Goal: Contribute content: Contribute content

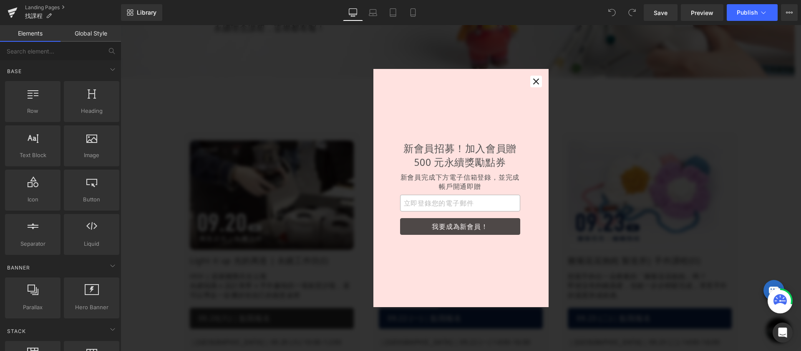
scroll to position [142, 0]
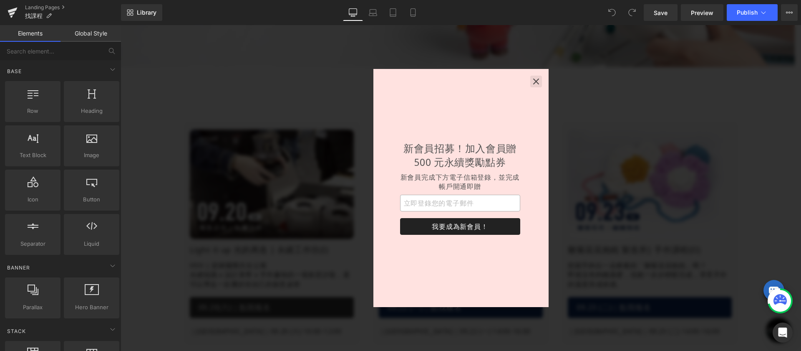
click at [541, 83] on button "button" at bounding box center [537, 82] width 12 height 12
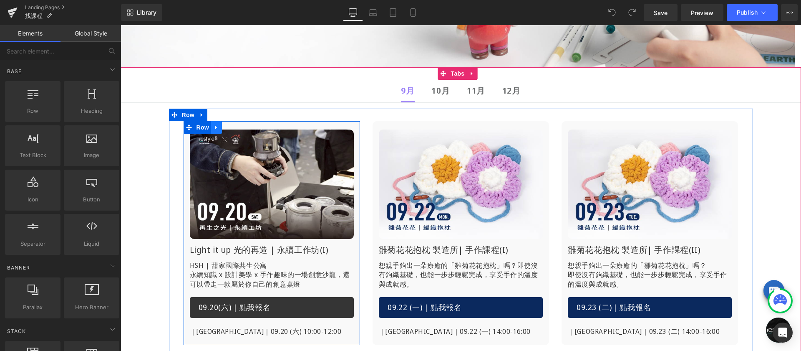
click at [214, 129] on icon at bounding box center [217, 127] width 6 height 6
click at [236, 128] on icon at bounding box center [238, 127] width 6 height 6
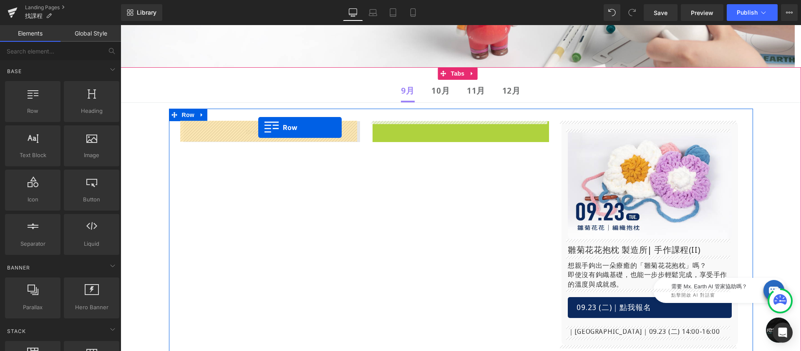
drag, startPoint x: 377, startPoint y: 127, endPoint x: 258, endPoint y: 127, distance: 118.5
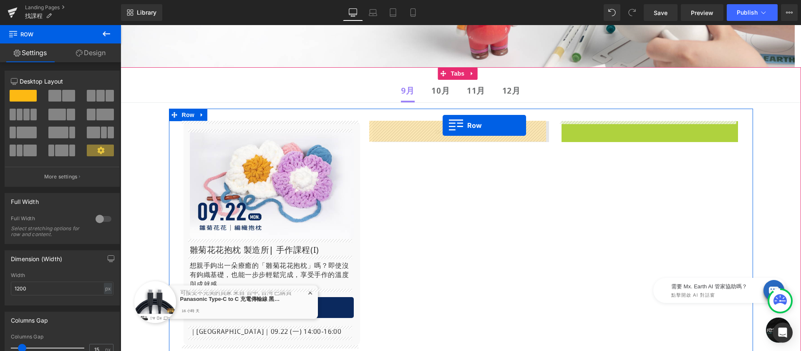
drag, startPoint x: 551, startPoint y: 126, endPoint x: 443, endPoint y: 125, distance: 108.5
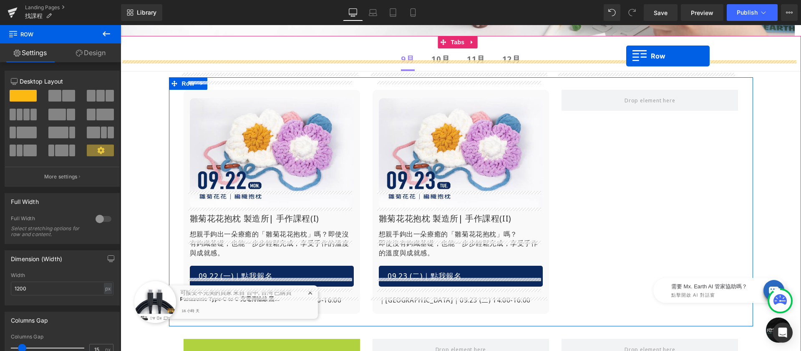
scroll to position [114, 0]
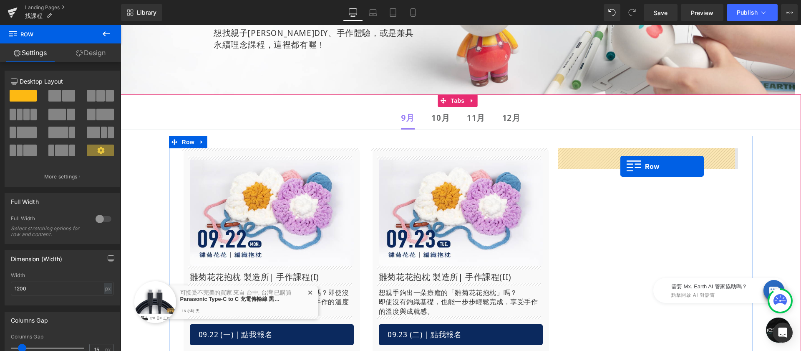
drag, startPoint x: 187, startPoint y: 125, endPoint x: 621, endPoint y: 166, distance: 436.0
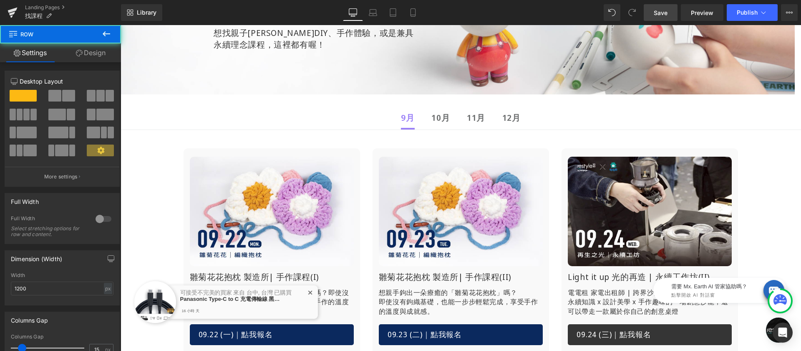
click at [665, 14] on span "Save" at bounding box center [661, 12] width 14 height 9
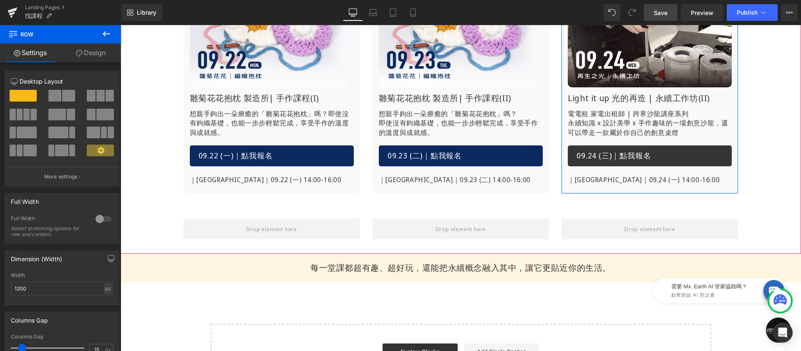
scroll to position [63, 0]
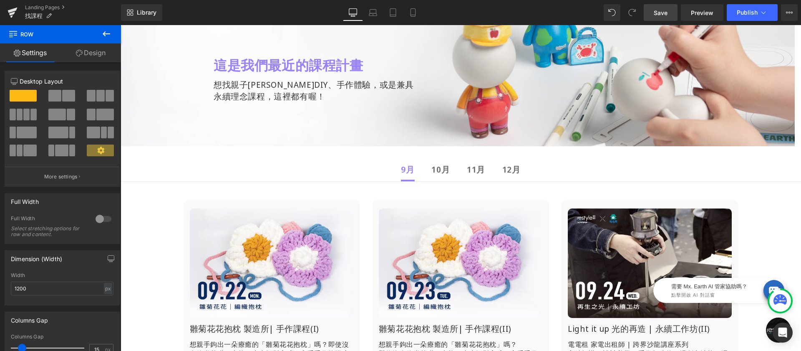
click at [659, 17] on link "Save" at bounding box center [661, 12] width 34 height 17
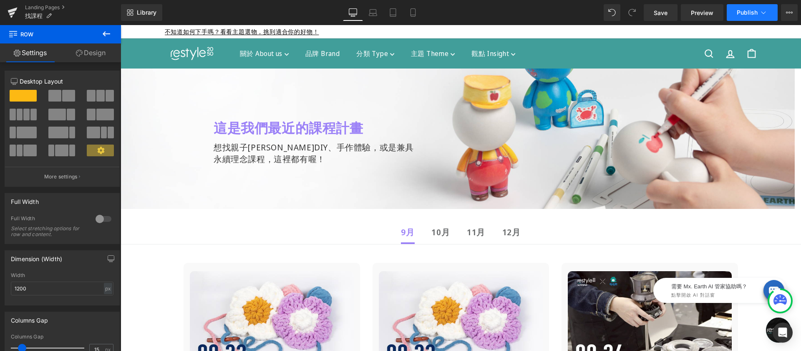
click at [753, 17] on button "Publish" at bounding box center [752, 12] width 51 height 17
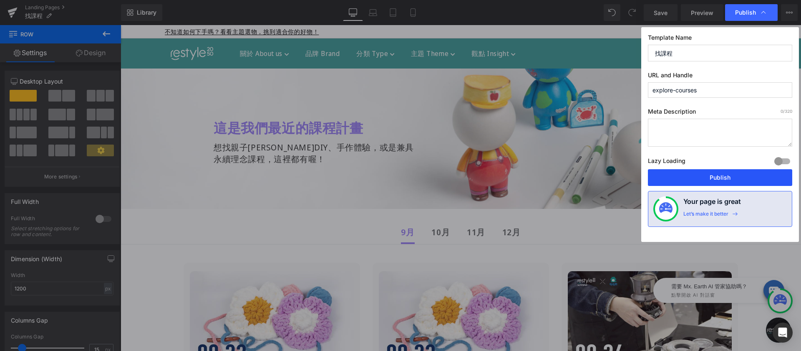
click at [725, 180] on button "Publish" at bounding box center [720, 177] width 144 height 17
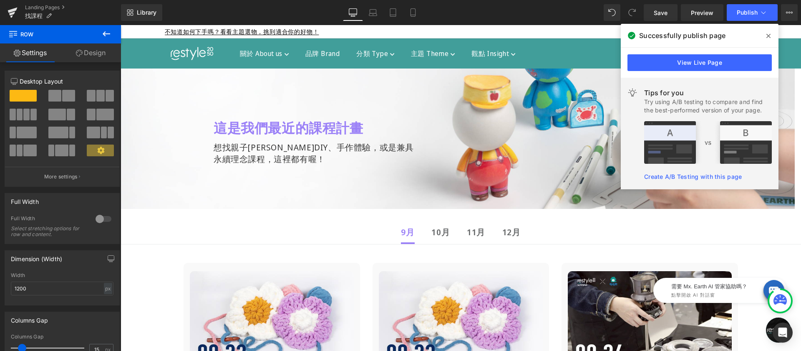
drag, startPoint x: 768, startPoint y: 37, endPoint x: 608, endPoint y: 9, distance: 162.6
click at [768, 37] on icon at bounding box center [769, 36] width 4 height 4
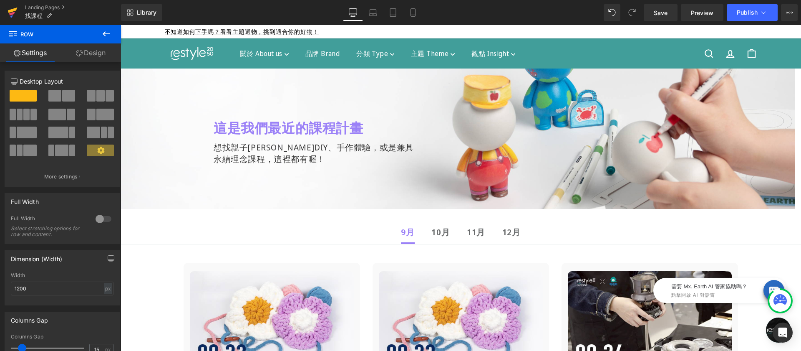
click at [12, 13] on icon at bounding box center [12, 14] width 6 height 4
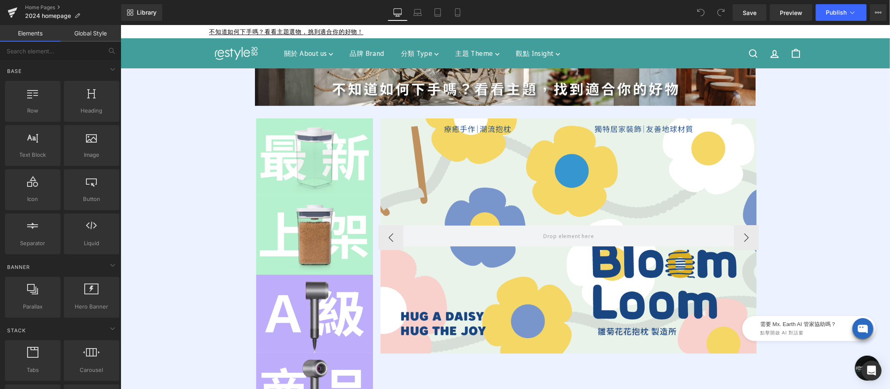
click at [553, 172] on div at bounding box center [568, 235] width 376 height 235
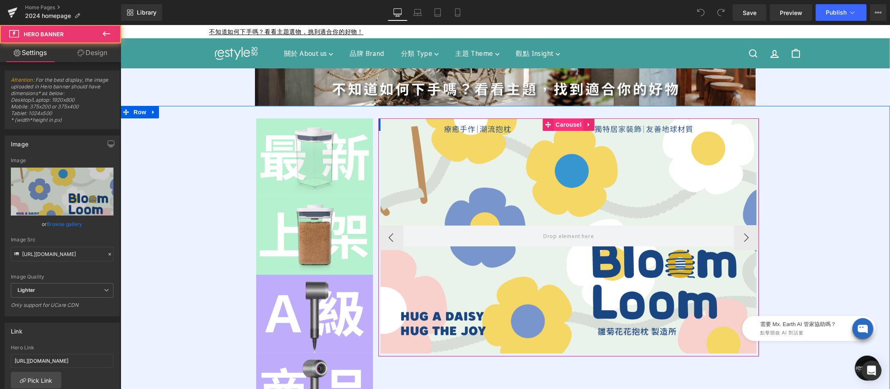
click at [559, 124] on div "Hero Banner Row Hero Banner Row Hero Banner Row" at bounding box center [568, 237] width 380 height 238
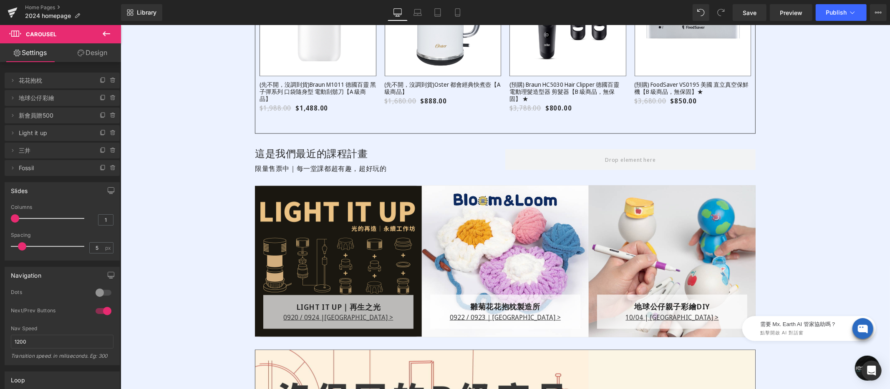
scroll to position [1036, 0]
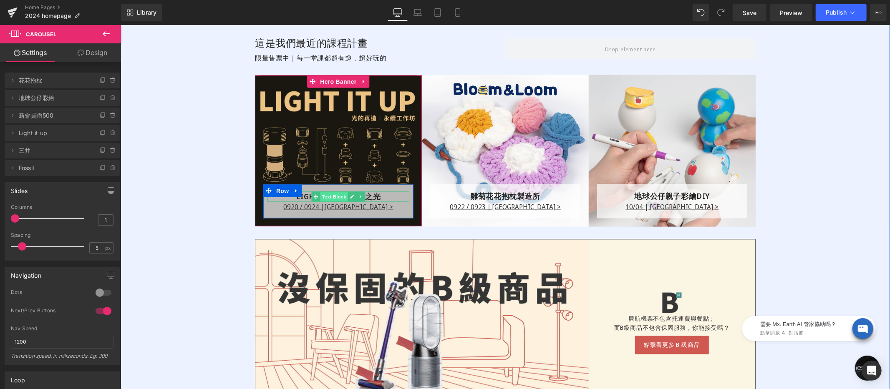
click at [324, 201] on div "LIGHT IT UP｜再生之光 Text Block" at bounding box center [338, 196] width 142 height 10
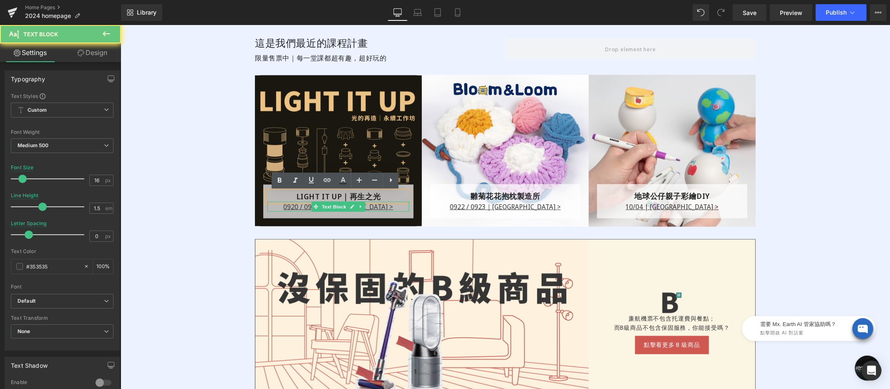
click at [297, 206] on p "0920 / 0924 |台北場 >" at bounding box center [338, 207] width 142 height 10
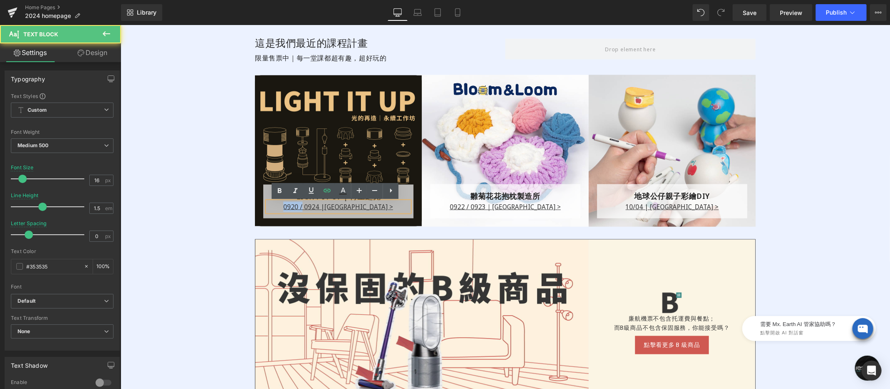
drag, startPoint x: 322, startPoint y: 207, endPoint x: 291, endPoint y: 209, distance: 30.5
click at [291, 209] on p "0920 / 0924 |台北場 >" at bounding box center [338, 207] width 142 height 10
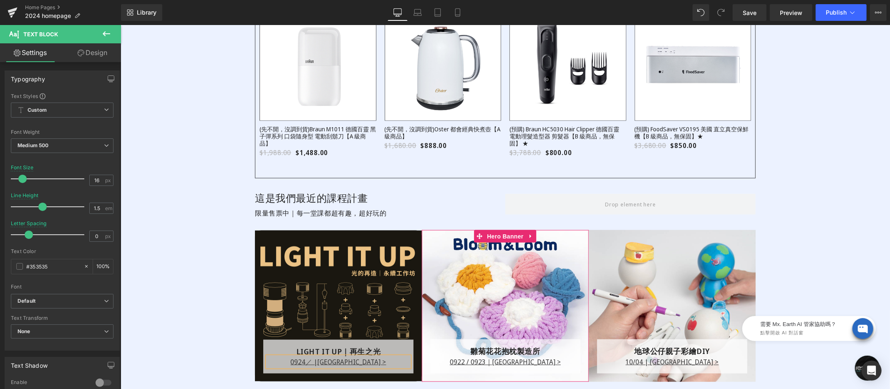
scroll to position [1041, 0]
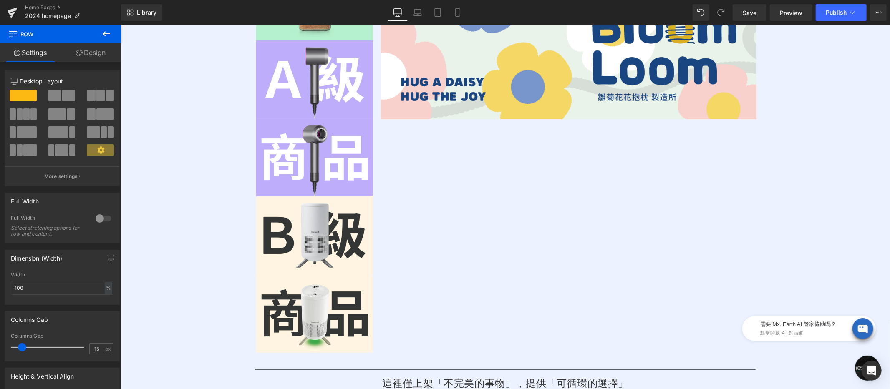
scroll to position [0, 0]
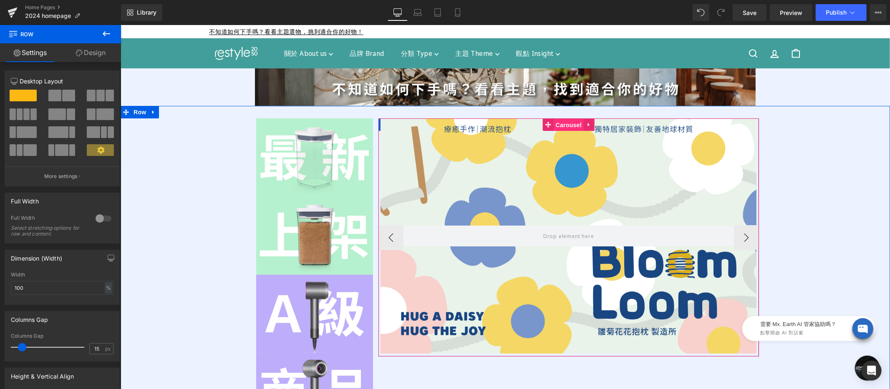
click at [561, 127] on div "Hero Banner Row Hero Banner Row Hero Banner Row" at bounding box center [568, 237] width 380 height 238
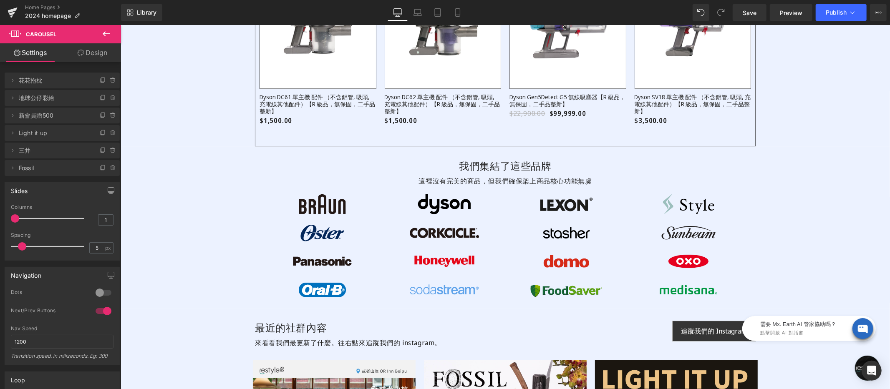
scroll to position [2262, 0]
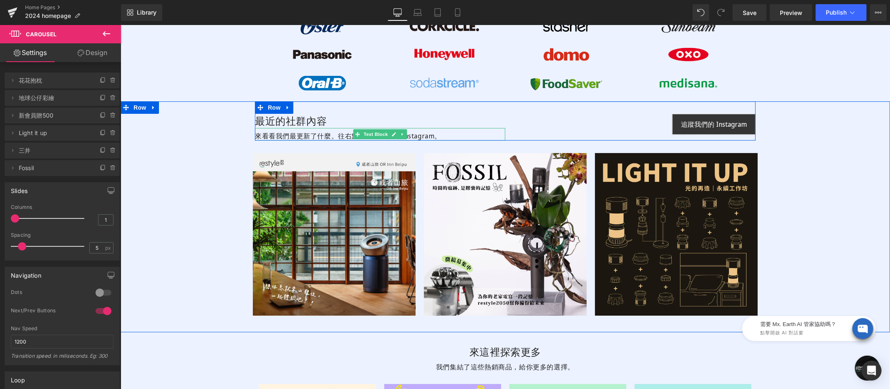
click at [292, 136] on div "來看看我們最更新了什麼。往右點來追蹤我們的 instagram。" at bounding box center [380, 134] width 250 height 13
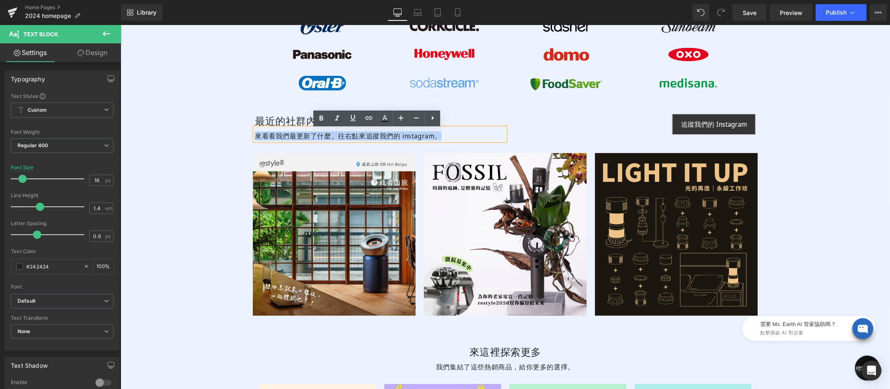
copy div "來看看我們最更新了什麼。往右點來追蹤我們的 instagram。"
click at [801, 169] on div "最近的社群內容 Heading 來看看我們最更新了什麼。往右點來追蹤我們的 instagram。 Text Block 追蹤我們的 Instagram But…" at bounding box center [505, 216] width 770 height 231
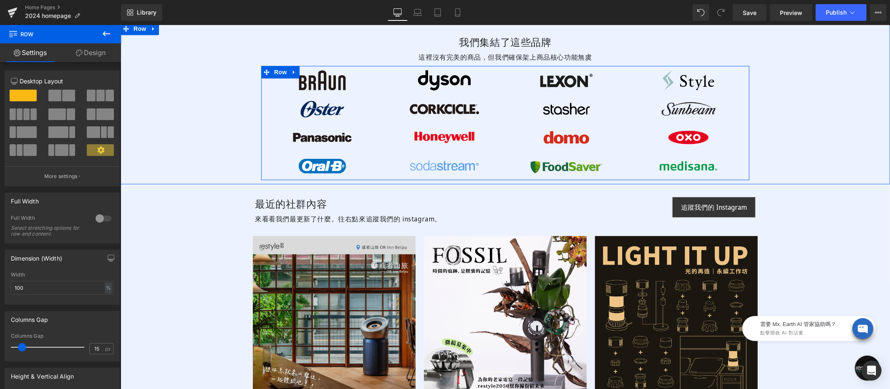
scroll to position [2287, 0]
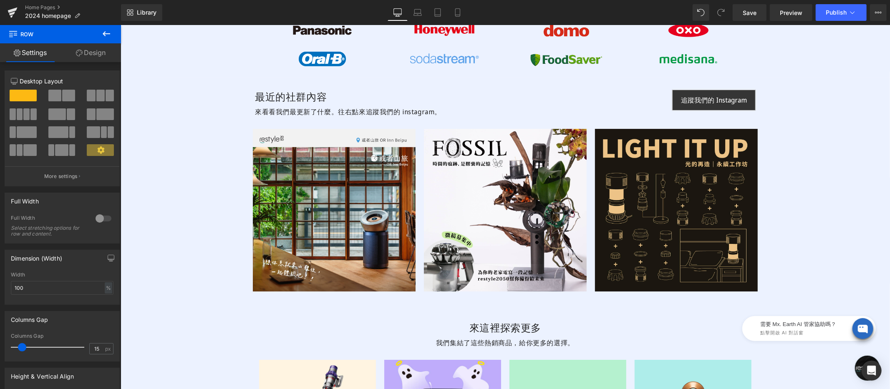
click at [252, 125] on div "Image Image Image Row" at bounding box center [504, 212] width 513 height 192
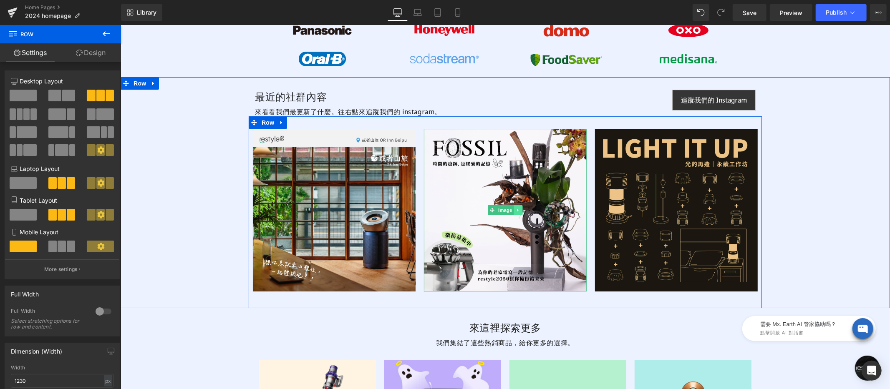
click at [516, 209] on icon at bounding box center [518, 209] width 5 height 5
click at [522, 212] on link at bounding box center [522, 210] width 9 height 10
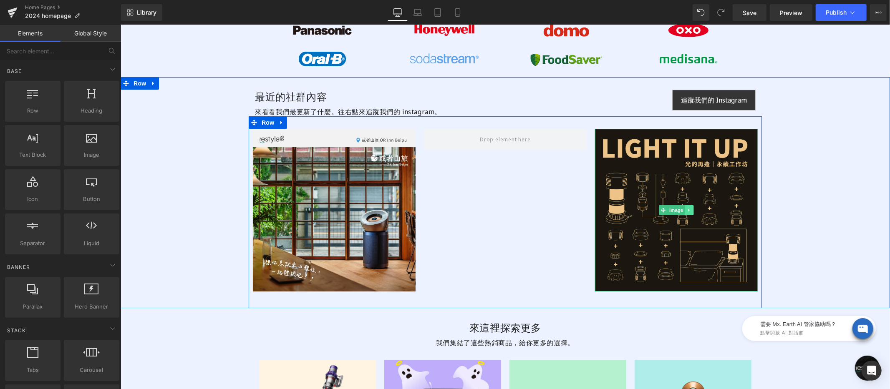
click at [687, 209] on icon at bounding box center [689, 209] width 5 height 5
click at [691, 212] on icon at bounding box center [693, 209] width 5 height 5
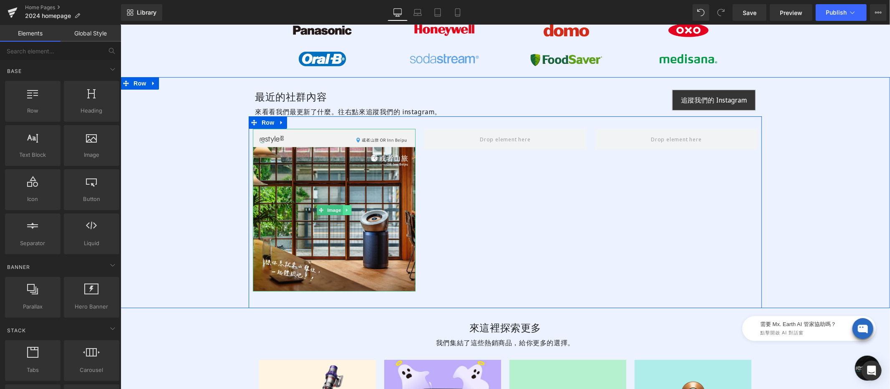
click at [345, 210] on icon at bounding box center [347, 209] width 5 height 5
click at [349, 211] on icon at bounding box center [351, 210] width 5 height 5
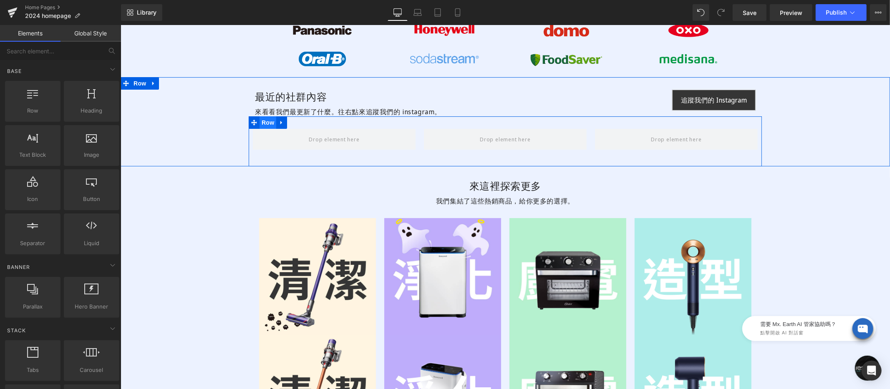
click at [260, 124] on span "Row" at bounding box center [267, 122] width 17 height 13
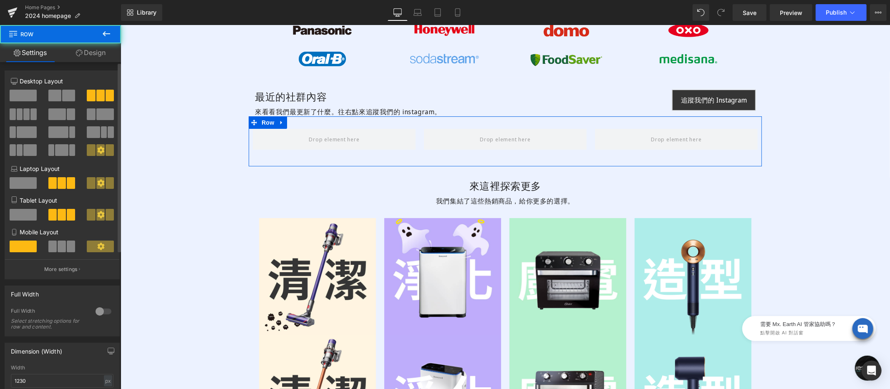
click at [26, 96] on span at bounding box center [23, 96] width 27 height 12
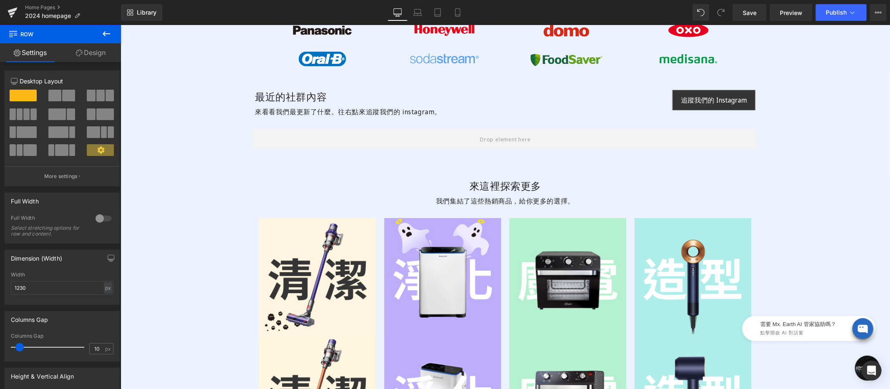
click at [101, 37] on icon at bounding box center [106, 34] width 10 height 10
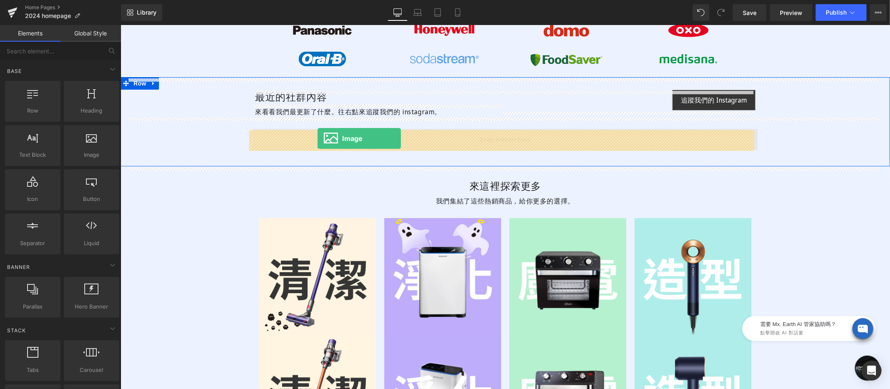
drag, startPoint x: 223, startPoint y: 168, endPoint x: 318, endPoint y: 138, distance: 99.0
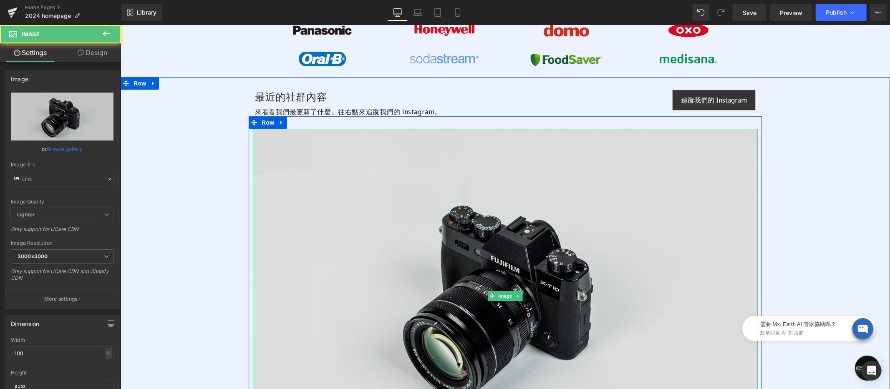
click at [461, 147] on img at bounding box center [505, 296] width 505 height 335
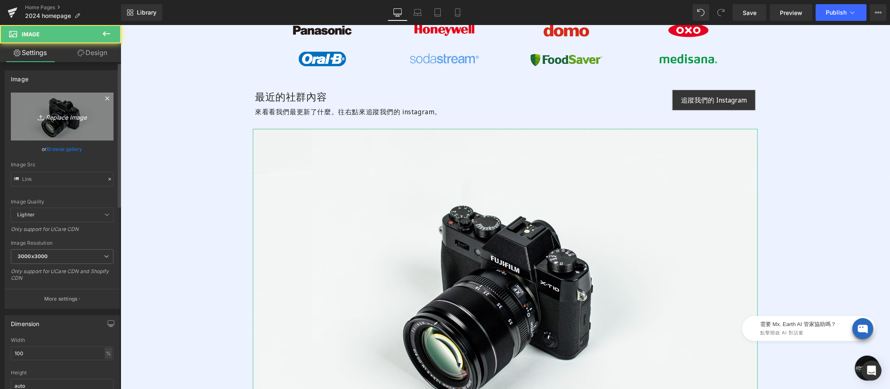
click at [84, 117] on icon "Replace Image" at bounding box center [62, 116] width 67 height 10
type input "C:\fakepath\social-1200x200.jpg"
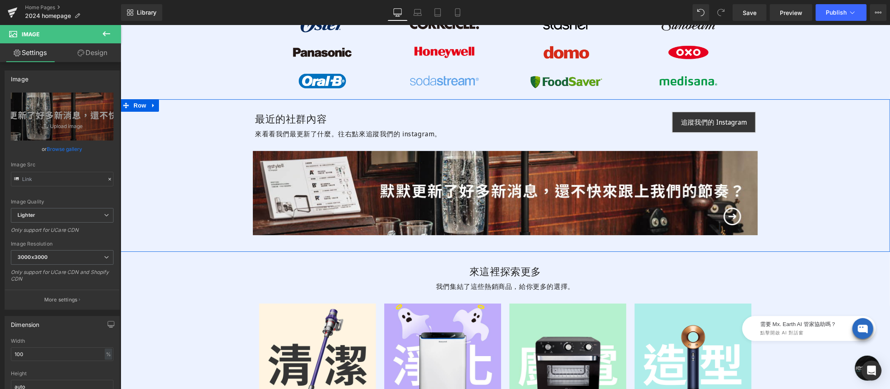
scroll to position [2271, 0]
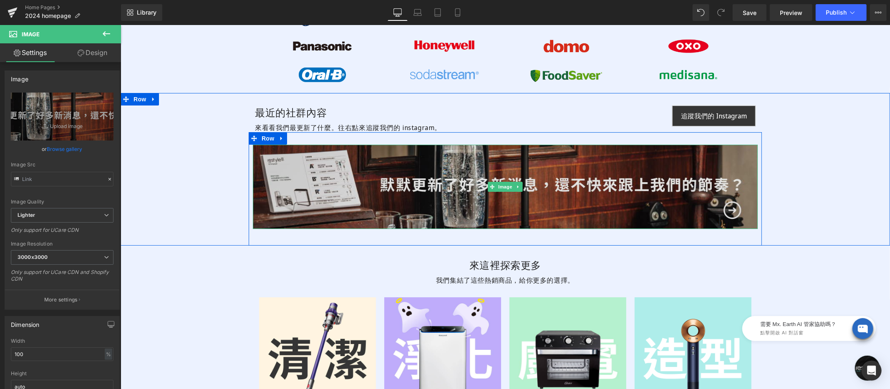
click at [513, 171] on img at bounding box center [505, 186] width 505 height 84
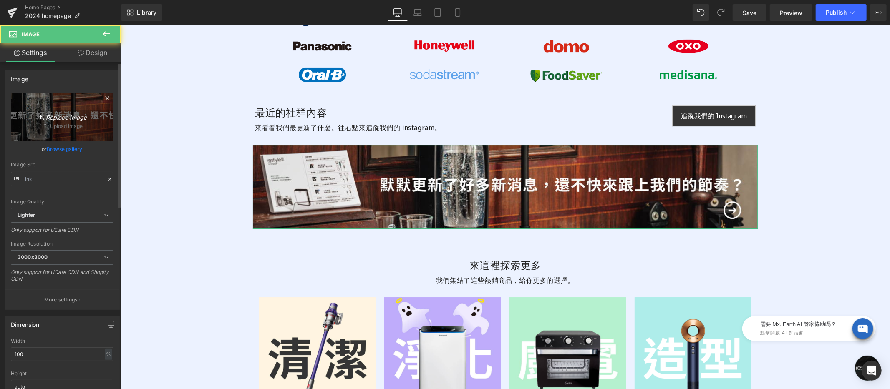
click at [60, 124] on link "Replace Image" at bounding box center [62, 117] width 103 height 48
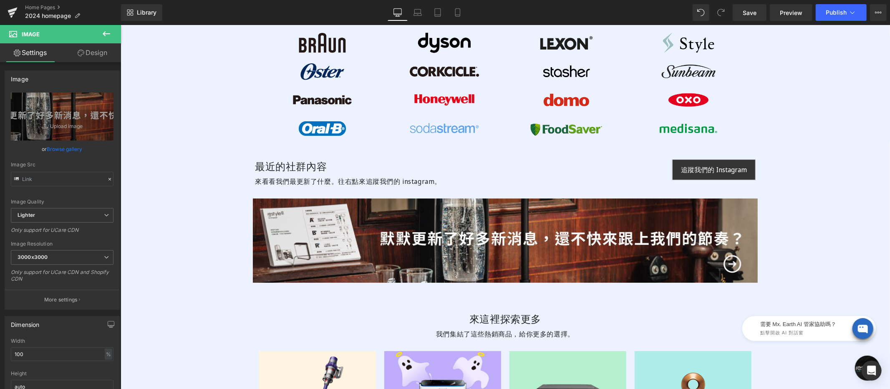
scroll to position [2211, 0]
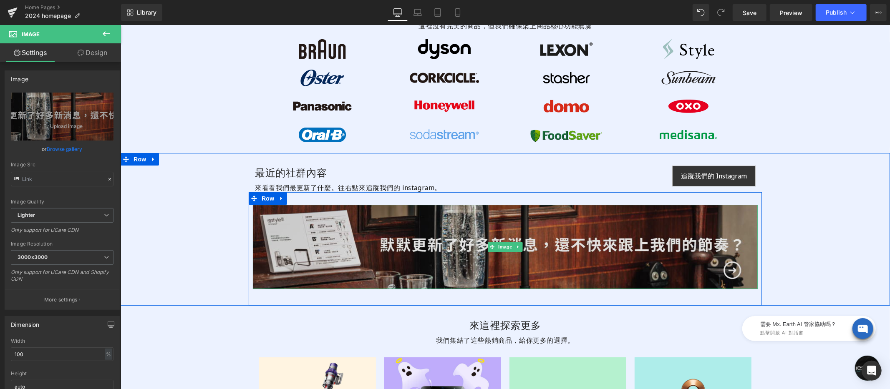
click at [509, 234] on img at bounding box center [505, 247] width 505 height 84
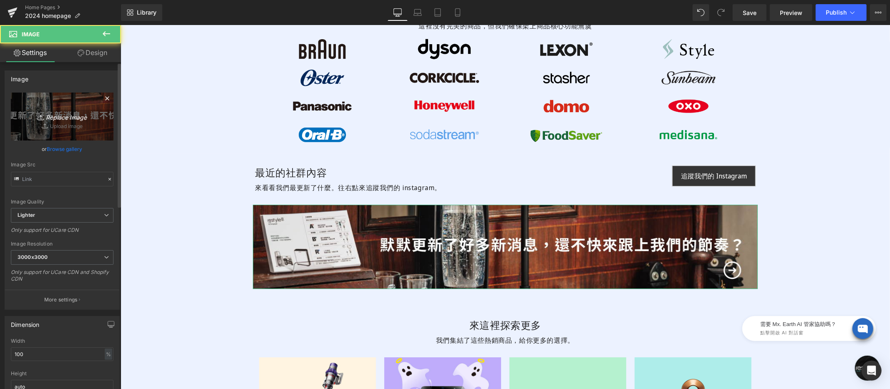
click at [65, 110] on link "Replace Image" at bounding box center [62, 117] width 103 height 48
type input "C:\fakepath\social-1200x200.jpg"
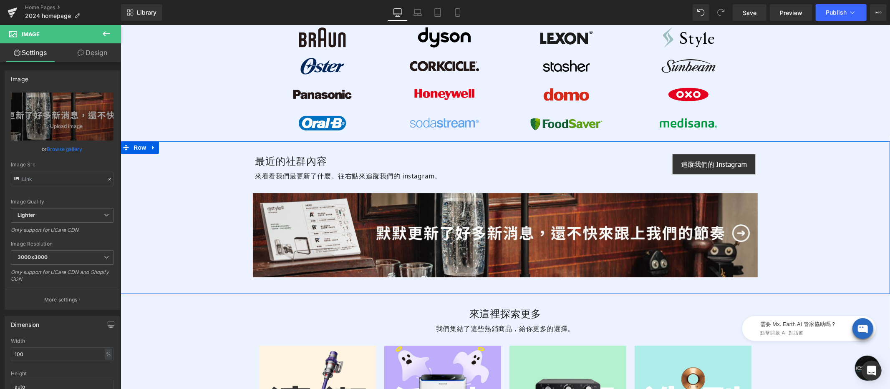
scroll to position [2228, 0]
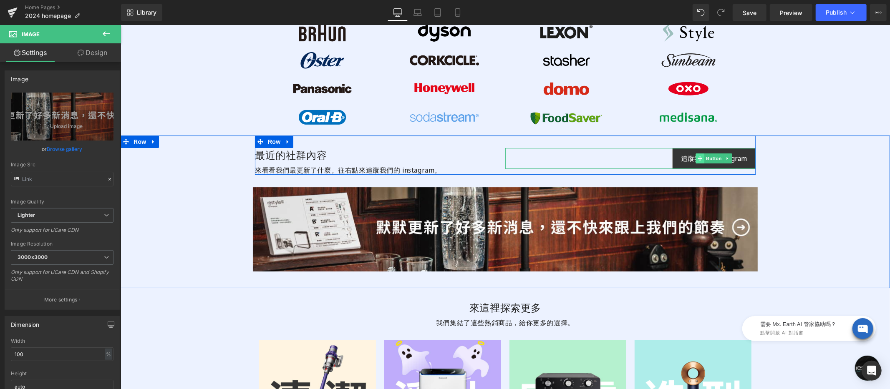
click at [697, 158] on icon at bounding box center [699, 158] width 5 height 5
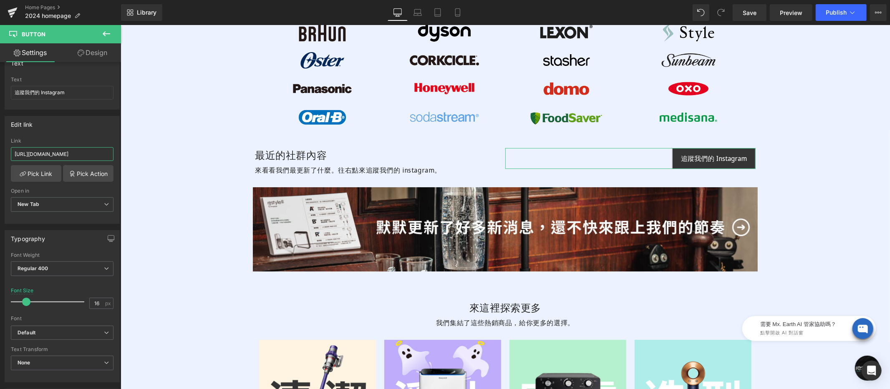
scroll to position [0, 6]
drag, startPoint x: 190, startPoint y: 183, endPoint x: 123, endPoint y: 158, distance: 70.8
click at [71, 154] on input "https://www.instagram.com/restyle2050/" at bounding box center [62, 154] width 103 height 14
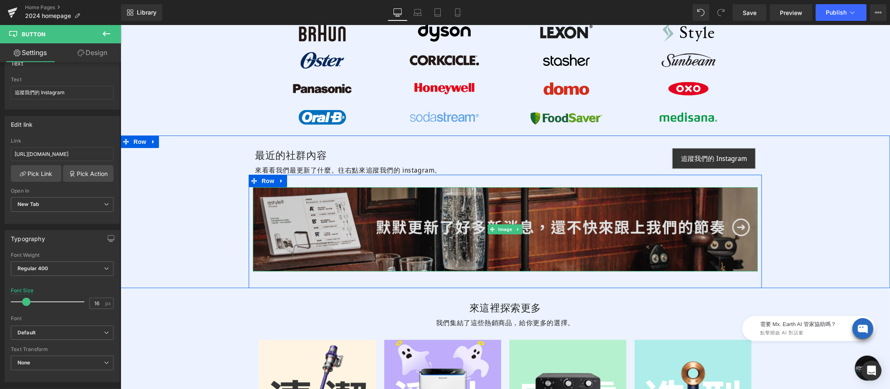
click at [463, 201] on img at bounding box center [505, 229] width 505 height 84
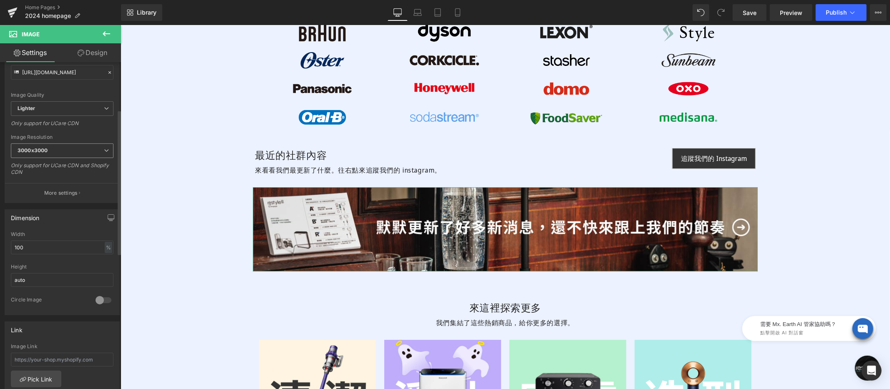
scroll to position [220, 0]
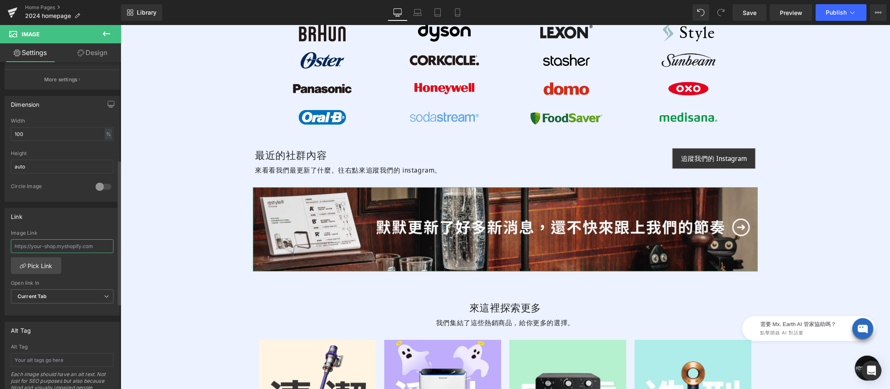
click at [77, 241] on input "text" at bounding box center [62, 247] width 103 height 14
paste input "https://www.instagram.com/restyle2050/"
type input "https://www.instagram.com/restyle2050/"
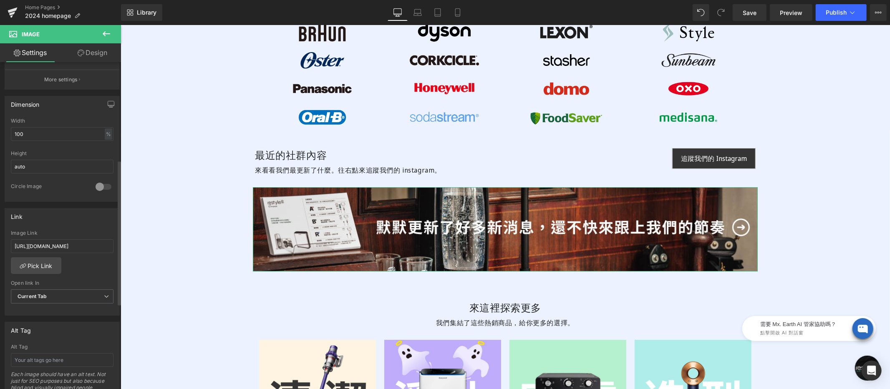
click at [79, 225] on div "Link Image Link https://www.instagram.com/restyle2050/ Pick Link Current Tab Ne…" at bounding box center [62, 262] width 115 height 108
click at [749, 12] on span "Save" at bounding box center [750, 12] width 14 height 9
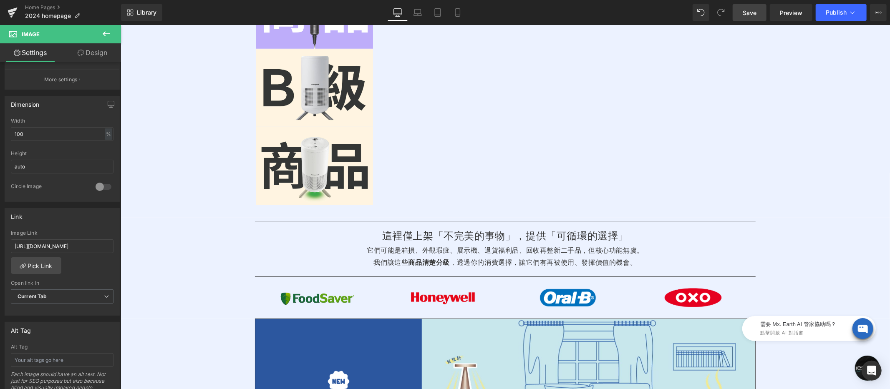
scroll to position [430, 0]
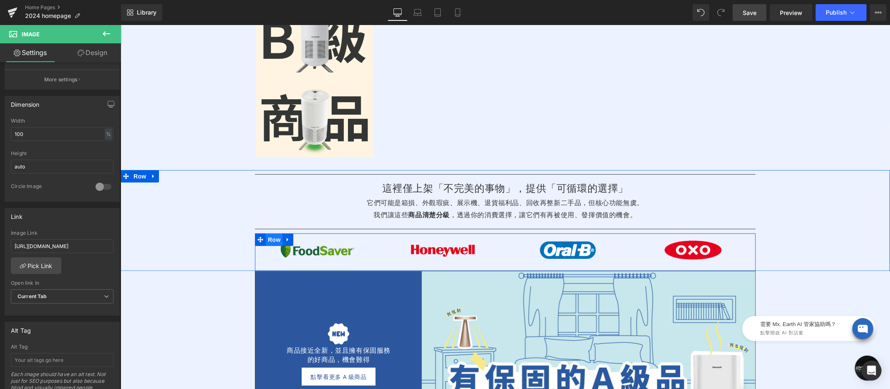
click at [265, 238] on span "Row" at bounding box center [273, 239] width 17 height 13
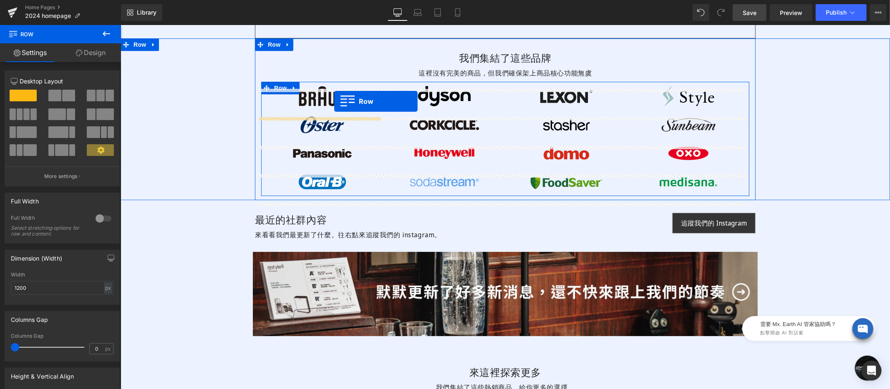
scroll to position [2141, 0]
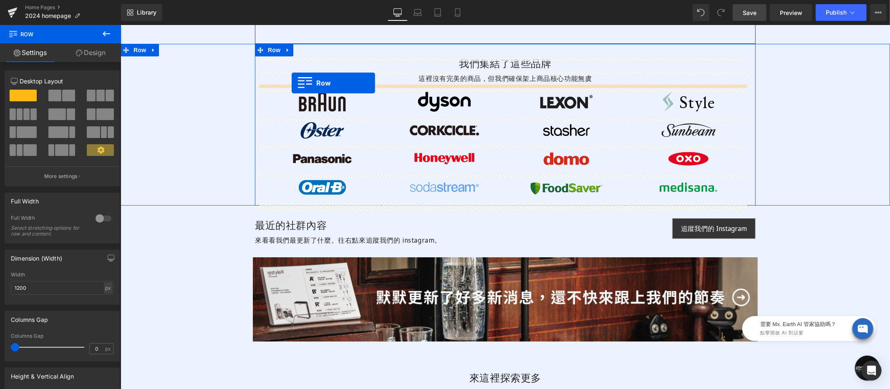
drag, startPoint x: 266, startPoint y: 318, endPoint x: 291, endPoint y: 83, distance: 236.3
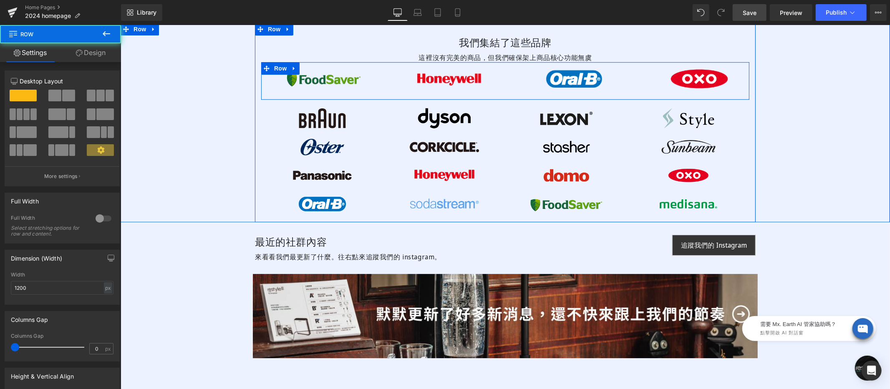
scroll to position [2120, 0]
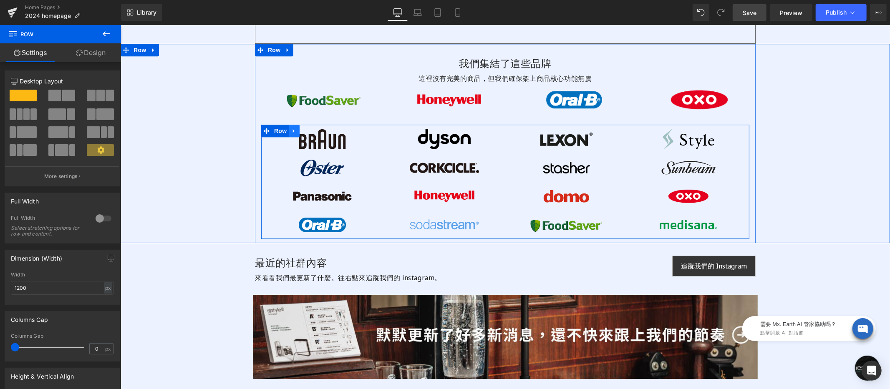
click at [291, 131] on icon at bounding box center [294, 131] width 6 height 6
click at [313, 131] on icon at bounding box center [316, 131] width 6 height 6
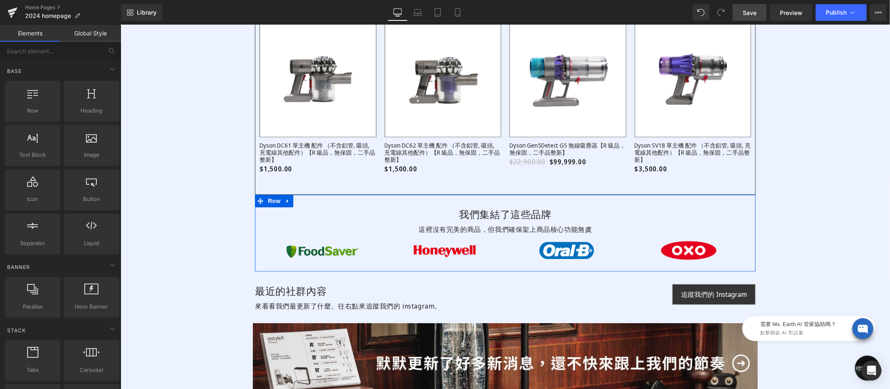
click at [801, 235] on div "我們集結了這些品牌 Heading 這裡沒有完美的商品，但我們確保架上商品核心功能無虞 Text Block Image Image Image Image …" at bounding box center [505, 233] width 770 height 77
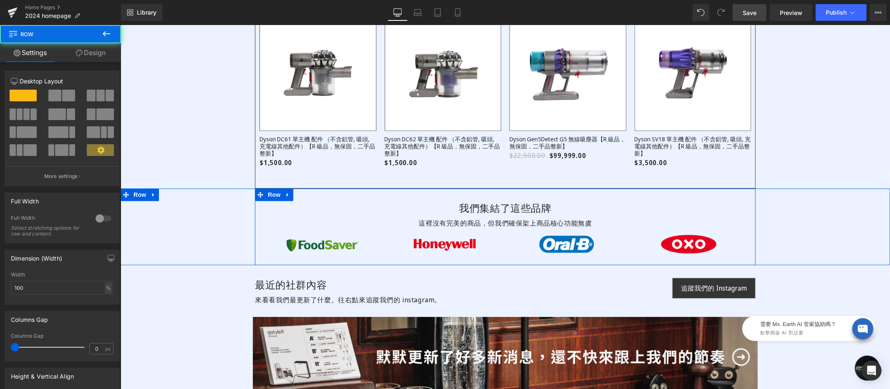
scroll to position [1994, 0]
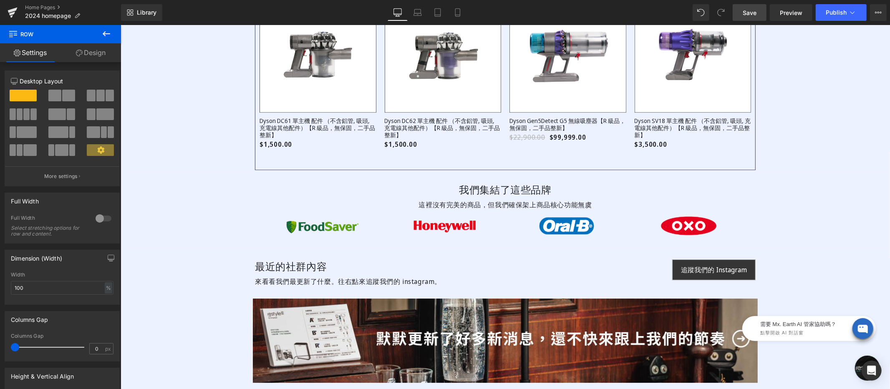
click at [753, 8] on link "Save" at bounding box center [750, 12] width 34 height 17
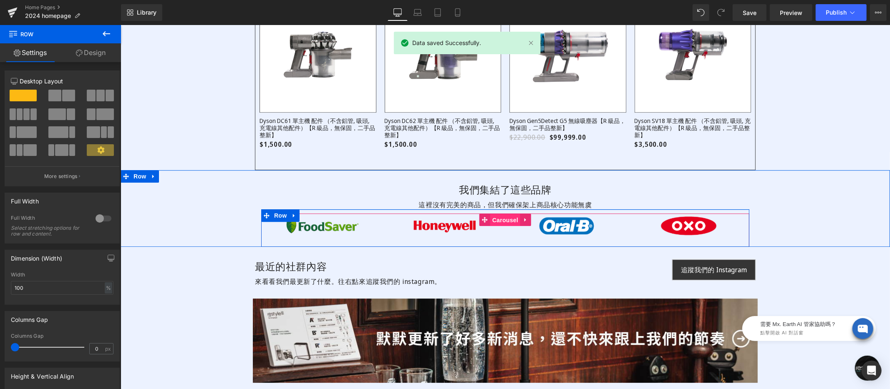
click at [494, 220] on div "Image Image Image Image Image Image Image" at bounding box center [505, 229] width 488 height 33
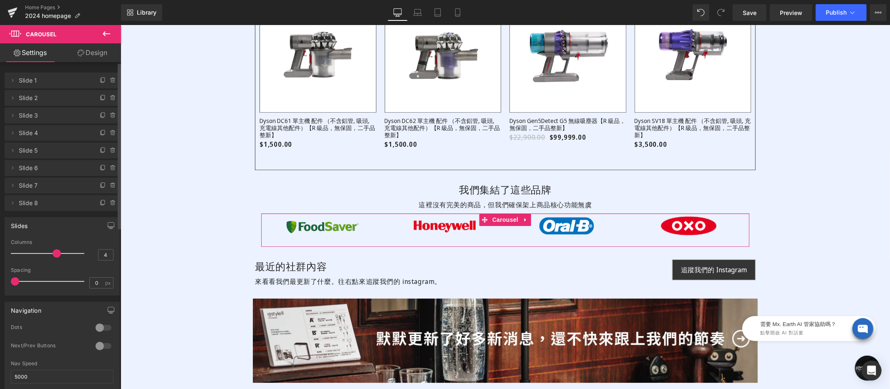
click at [101, 325] on div at bounding box center [103, 327] width 20 height 13
click at [100, 326] on div at bounding box center [103, 327] width 20 height 13
click at [99, 328] on div at bounding box center [103, 327] width 20 height 13
click at [97, 347] on div at bounding box center [103, 346] width 20 height 13
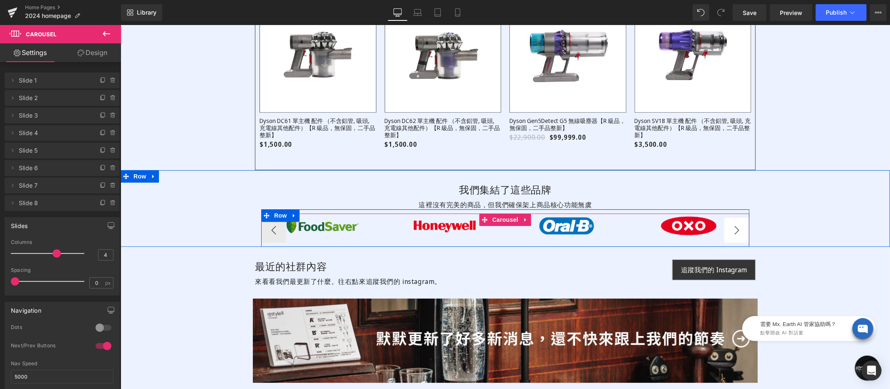
click at [727, 227] on button "›" at bounding box center [736, 229] width 25 height 25
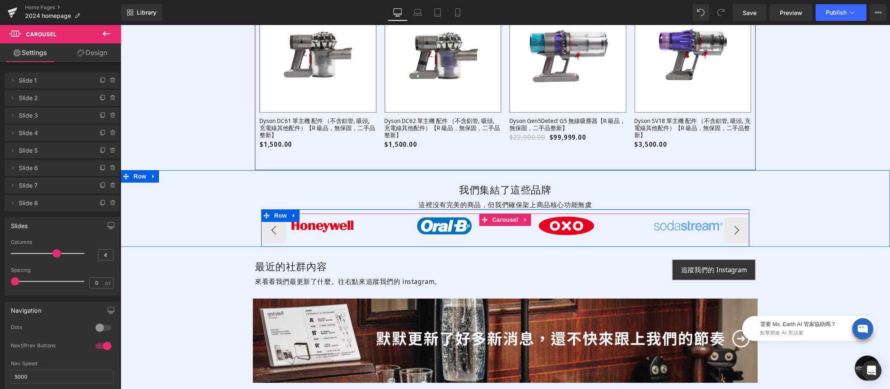
click at [261, 226] on div "Image" at bounding box center [200, 225] width 122 height 25
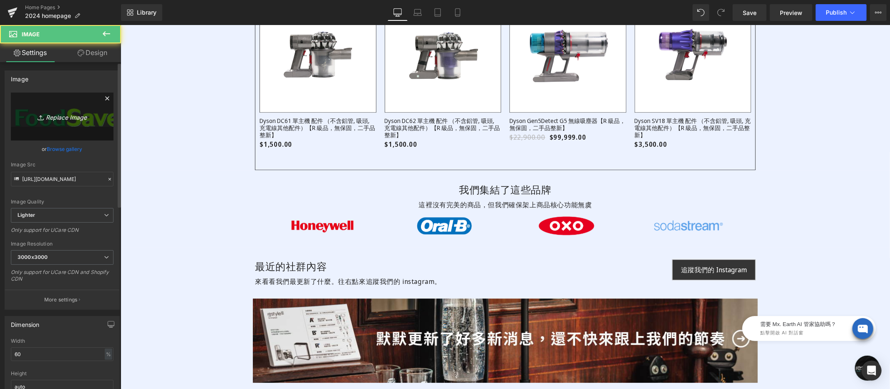
click at [48, 117] on icon "Replace Image" at bounding box center [62, 116] width 67 height 10
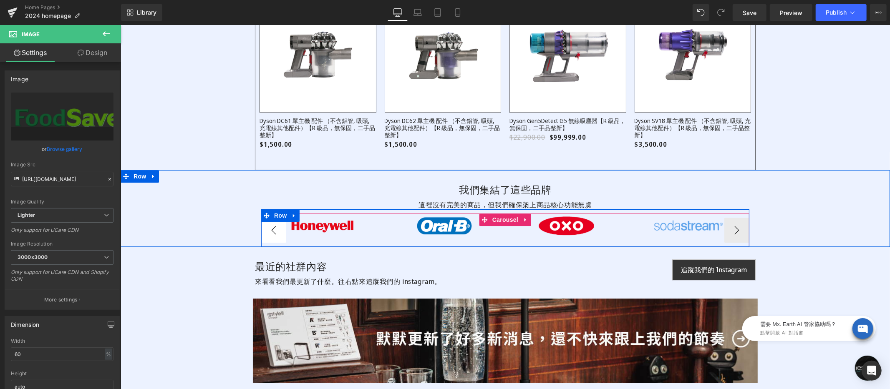
click at [271, 231] on button "‹" at bounding box center [273, 229] width 25 height 25
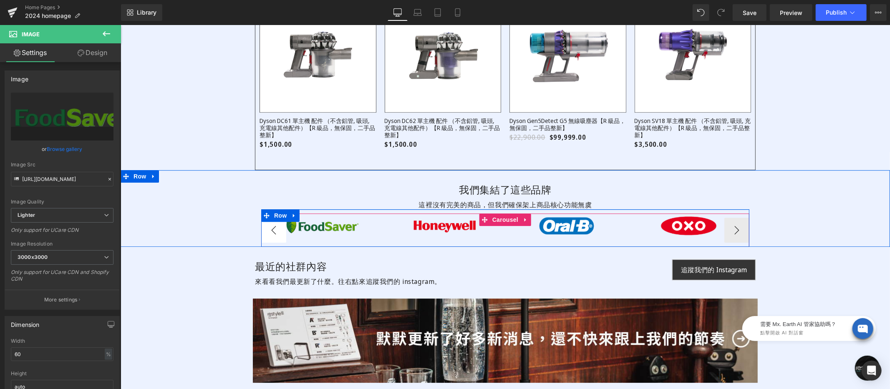
click at [271, 231] on button "‹" at bounding box center [273, 229] width 25 height 25
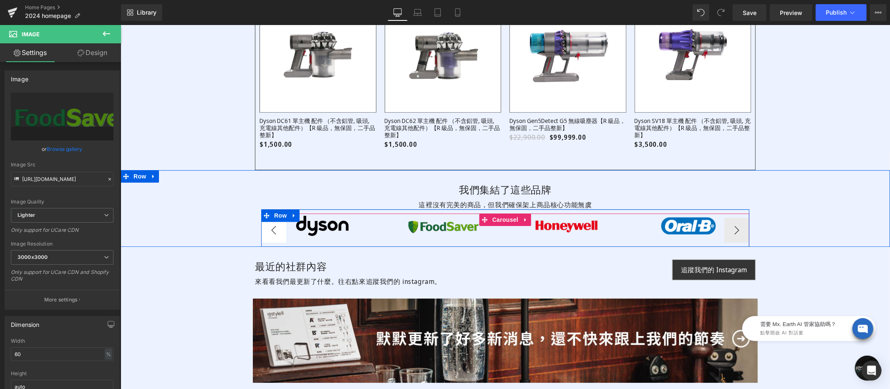
click at [271, 231] on button "‹" at bounding box center [273, 229] width 25 height 25
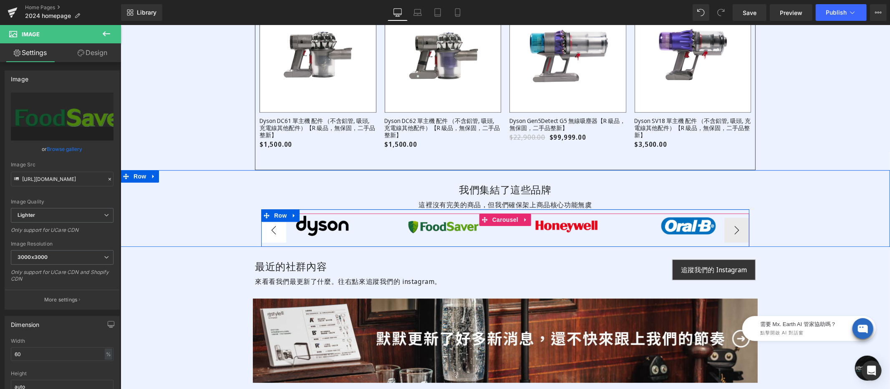
click at [271, 231] on button "‹" at bounding box center [273, 229] width 25 height 25
click at [455, 228] on icon at bounding box center [457, 225] width 5 height 5
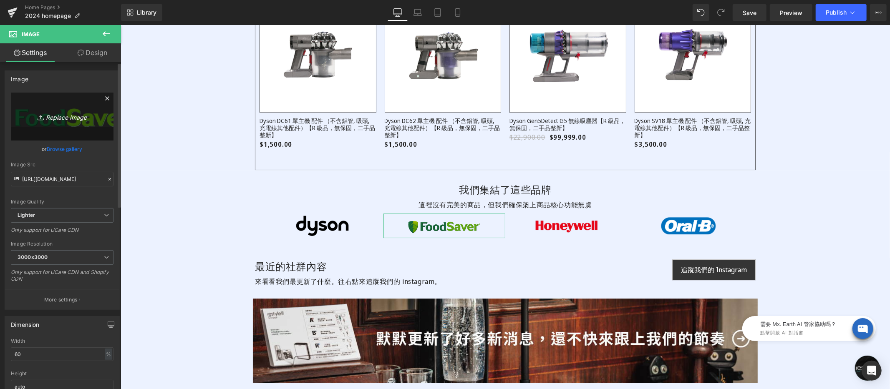
click at [88, 112] on icon "Replace Image" at bounding box center [62, 116] width 67 height 10
type input "C:\fakepath\vermicular-300x100-B.png"
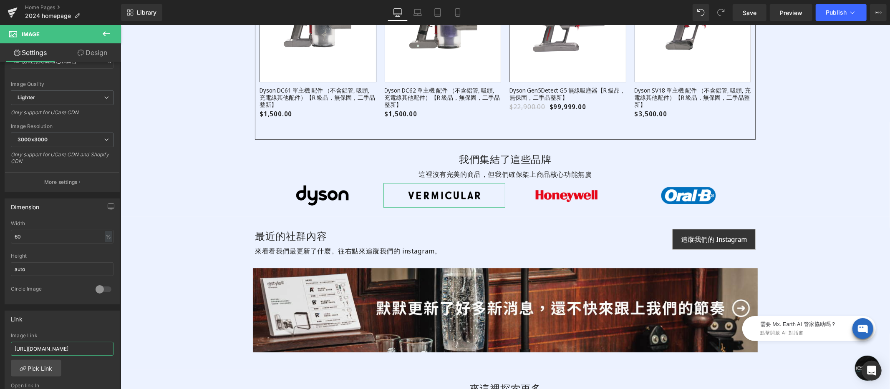
scroll to position [0, 48]
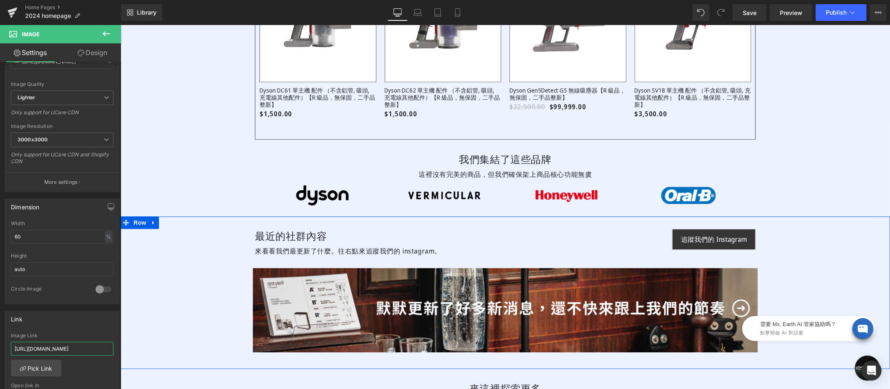
drag, startPoint x: 197, startPoint y: 376, endPoint x: 142, endPoint y: 350, distance: 60.1
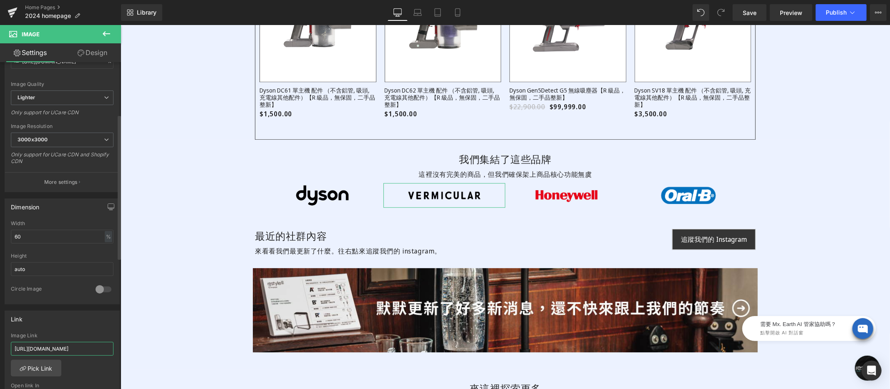
click at [71, 350] on input "https://www.restyle2050.com/collections/brand-foodsaver" at bounding box center [62, 349] width 103 height 14
drag, startPoint x: 67, startPoint y: 349, endPoint x: 120, endPoint y: 348, distance: 53.0
click at [120, 348] on div "Image https://ucarecdn.com/d62ae49b-2b0f-4662-84b0-dd41955a6452/-/format/auto/-…" at bounding box center [60, 227] width 121 height 331
click at [83, 346] on input "https://www.restyle2050.com/collections/brand-foodsaver" at bounding box center [62, 349] width 103 height 14
drag, startPoint x: 187, startPoint y: 374, endPoint x: 131, endPoint y: 346, distance: 62.2
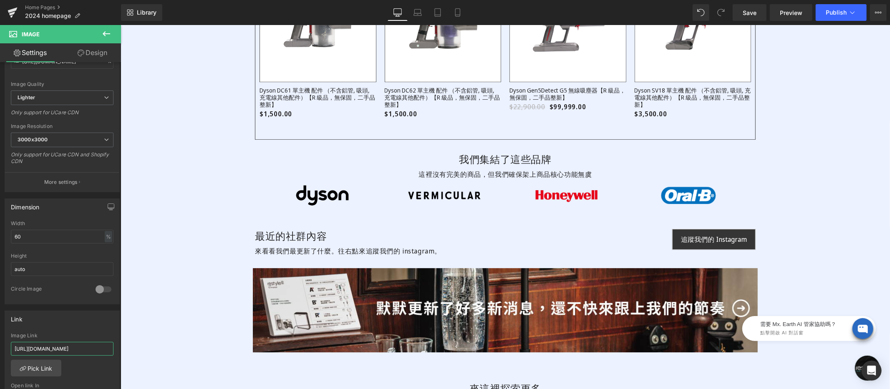
scroll to position [0, 0]
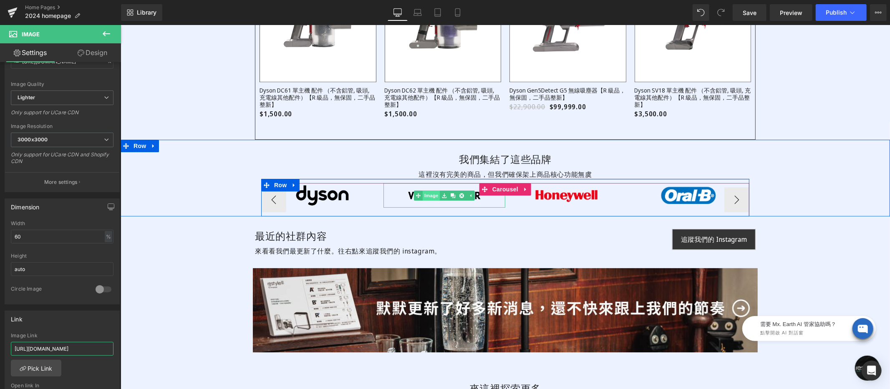
click at [425, 196] on div "Image" at bounding box center [444, 195] width 122 height 25
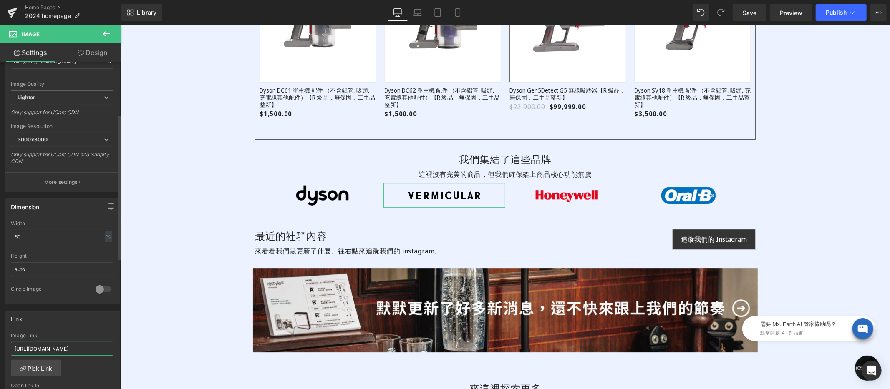
click at [79, 349] on input "https://www.restyle2050.com/collections/brand-foodsaver" at bounding box center [62, 349] width 103 height 14
paste input "all-brands?utm_source=homepage&utm_medium=mainbar&utm_campaign=allbrands&usf_so…"
type input "https://www.restyle2050.com/collections/all-brands?utm_source=homepage&utm_medi…"
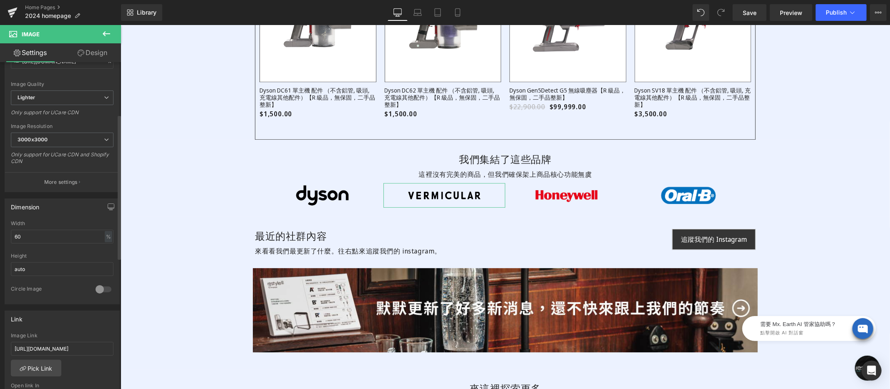
click at [83, 333] on div "Image Link" at bounding box center [62, 336] width 103 height 6
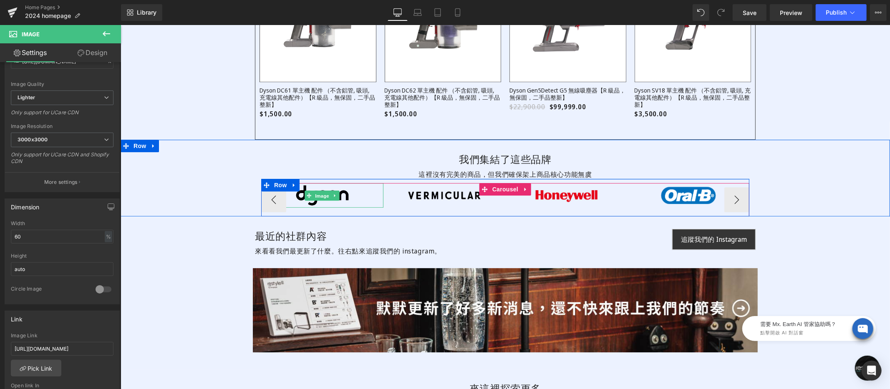
click at [318, 195] on div "Image" at bounding box center [322, 195] width 122 height 25
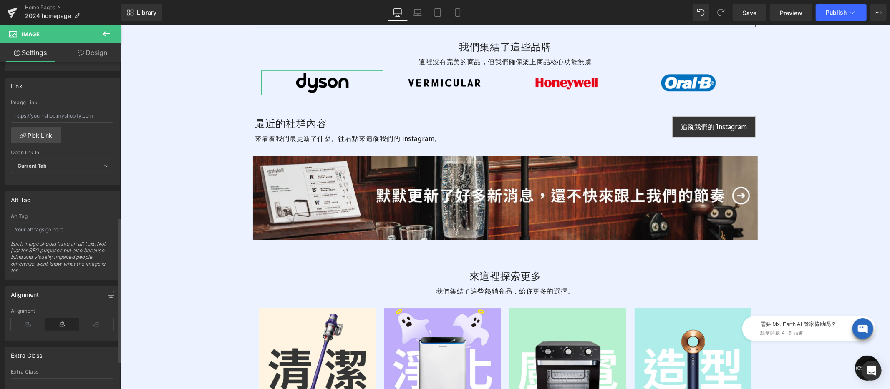
scroll to position [238, 0]
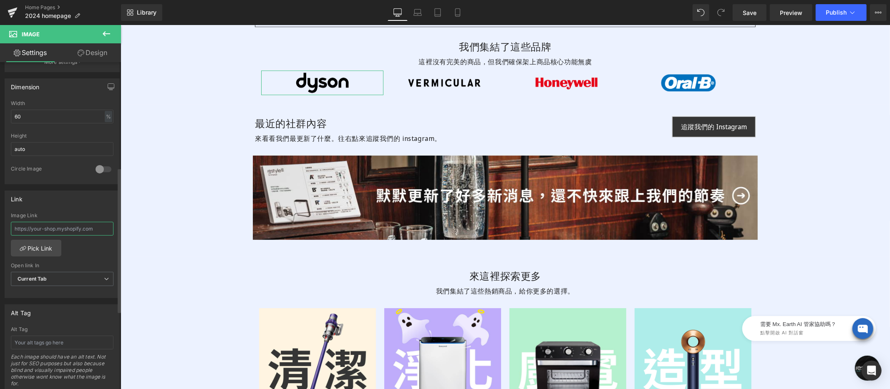
click at [81, 223] on input "text" at bounding box center [62, 229] width 103 height 14
paste input "https://www.restyle2050.com/collections/all-brands?utm_source=homepage&utm_medi…"
type input "https://www.restyle2050.com/collections/all-brands?utm_source=homepage&utm_medi…"
click at [84, 210] on div "Link Image Link https://www.restyle2050.com/collections/all-brands?utm_source=h…" at bounding box center [62, 245] width 115 height 108
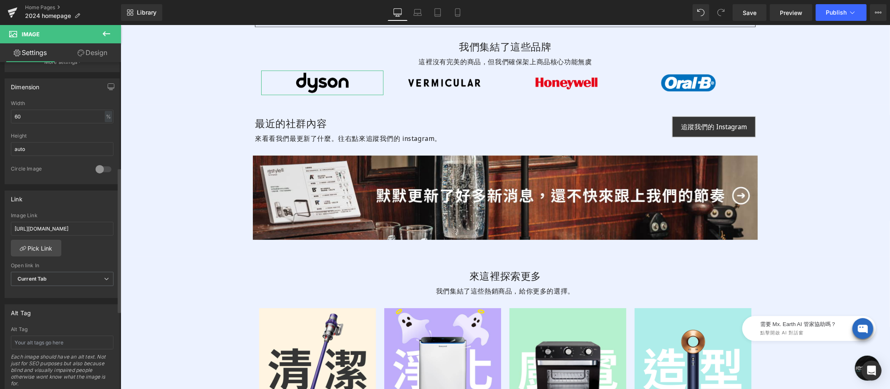
scroll to position [0, 0]
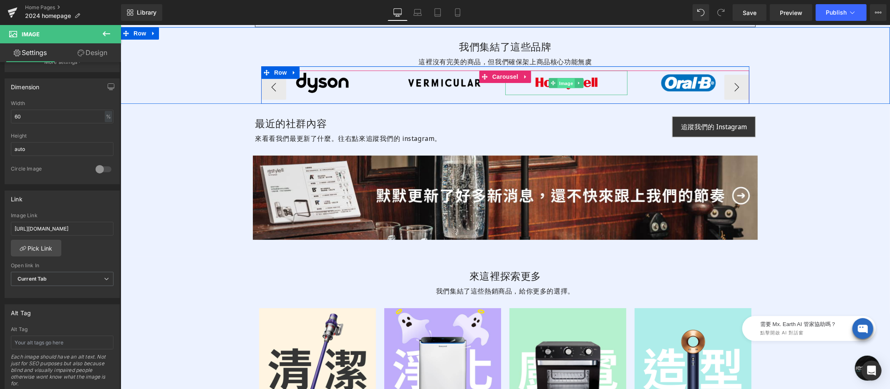
click at [563, 85] on div "Image" at bounding box center [566, 82] width 122 height 25
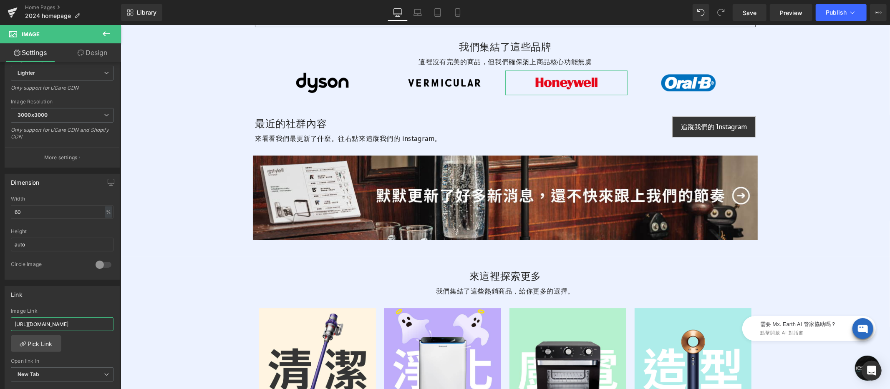
scroll to position [0, 48]
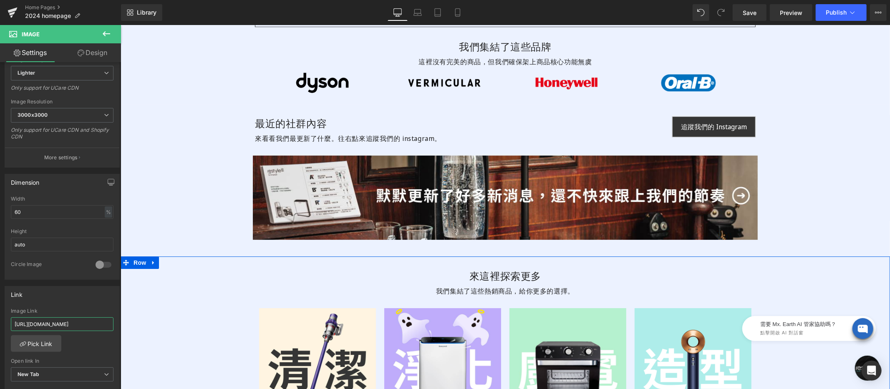
drag, startPoint x: 198, startPoint y: 350, endPoint x: 158, endPoint y: 323, distance: 48.2
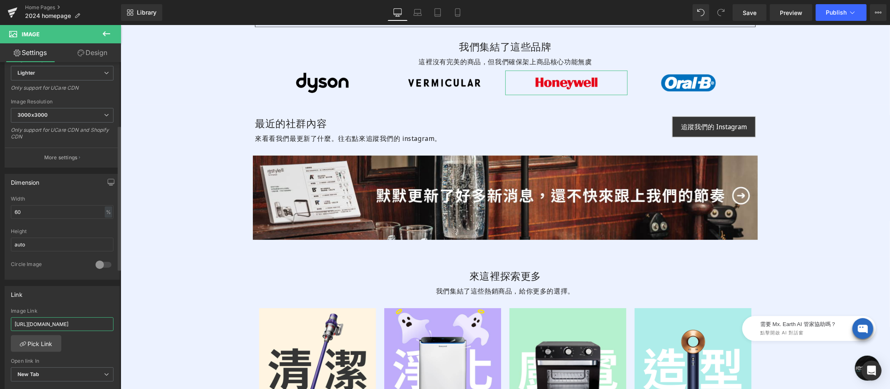
click at [81, 321] on input "https://www.restyle2050.com/collections/brand-honeywell" at bounding box center [62, 325] width 103 height 14
paste input "all-brands?utm_source=homepage&utm_medium=mainbar&utm_campaign=allbrands&usf_so…"
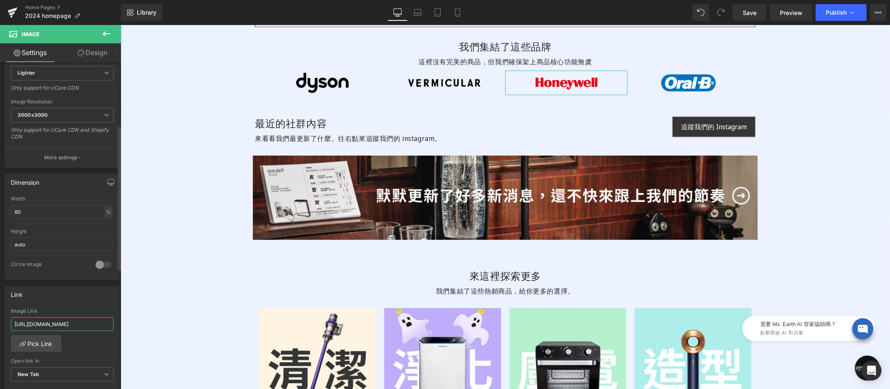
type input "https://www.restyle2050.com/collections/all-brands?utm_source=homepage&utm_medi…"
click at [78, 310] on div "Image Link" at bounding box center [62, 311] width 103 height 6
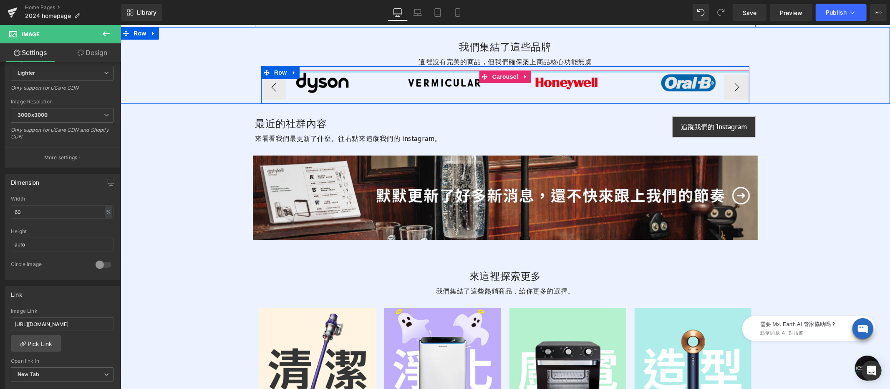
click at [691, 72] on div at bounding box center [505, 71] width 488 height 2
click at [677, 87] on div "Image" at bounding box center [688, 82] width 122 height 25
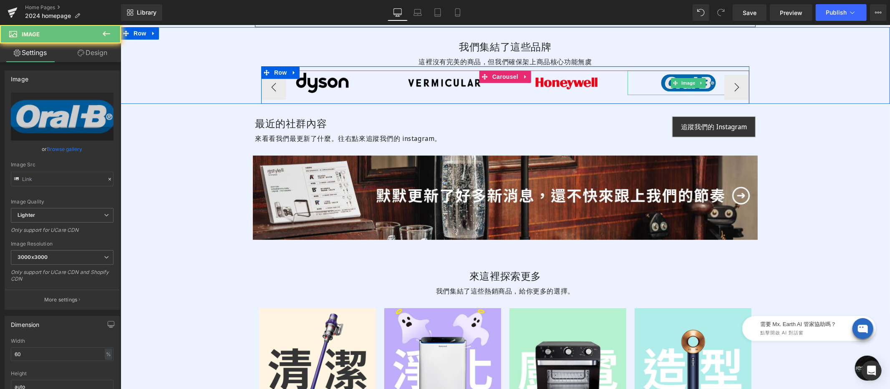
click at [663, 83] on img at bounding box center [688, 82] width 73 height 25
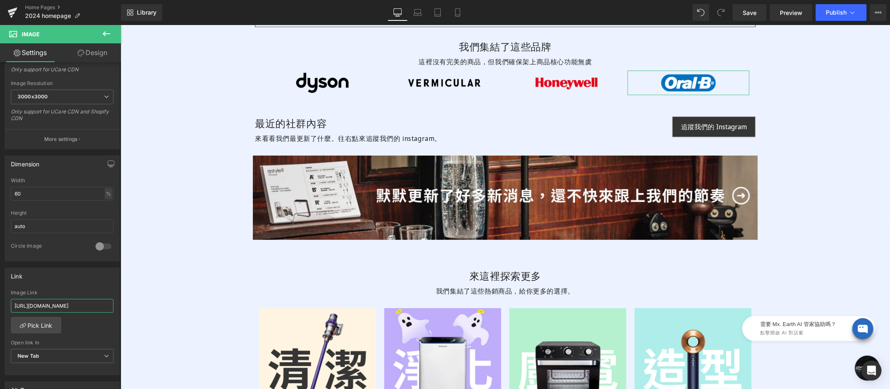
scroll to position [0, 38]
drag, startPoint x: 208, startPoint y: 331, endPoint x: 167, endPoint y: 306, distance: 48.3
click at [85, 303] on input "https://www.restyle2050.com/collections/brand-oral-b" at bounding box center [62, 306] width 103 height 14
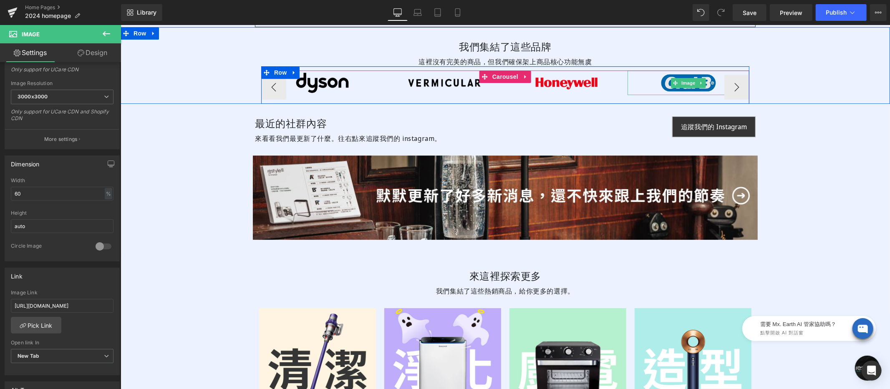
click at [676, 76] on img at bounding box center [688, 82] width 73 height 25
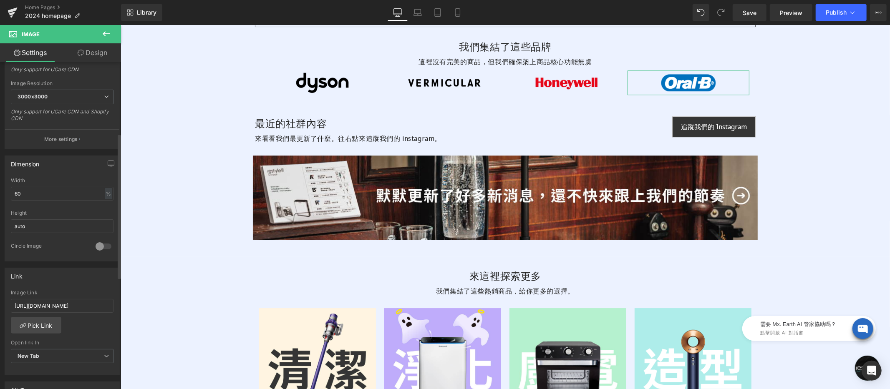
scroll to position [0, 0]
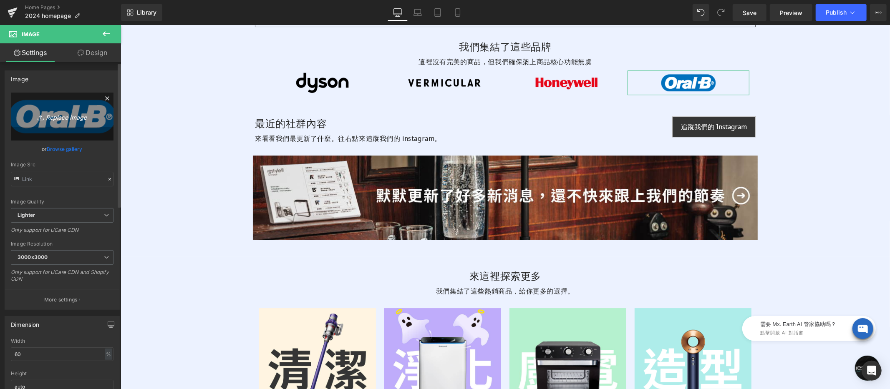
click at [58, 110] on link "Replace Image" at bounding box center [62, 117] width 103 height 48
type input "C:\fakepath\Braun-B-300x100.png"
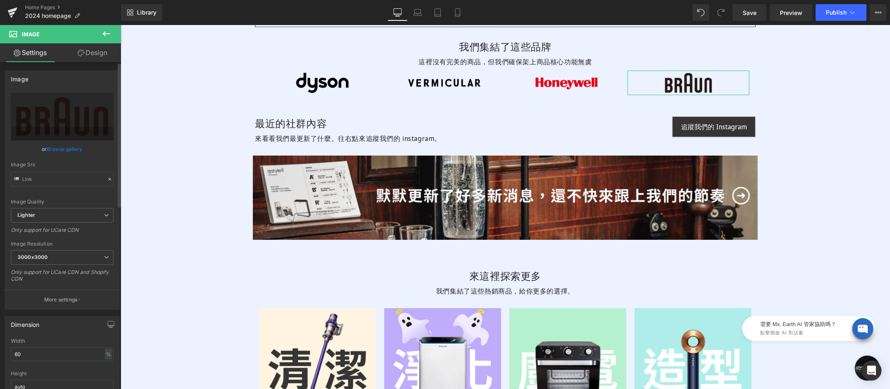
scroll to position [182, 0]
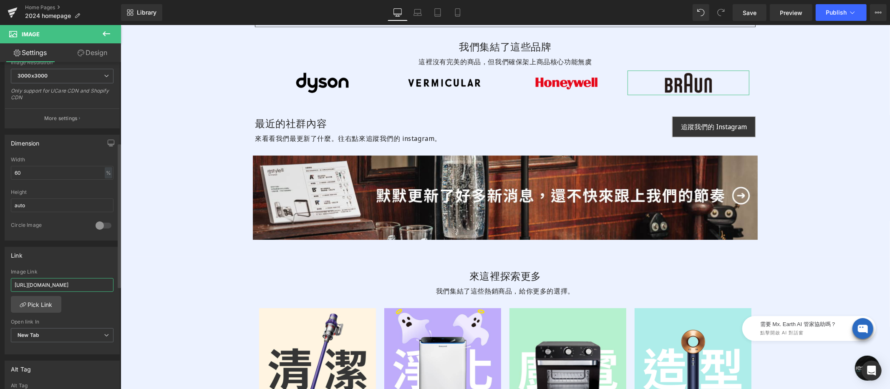
click at [66, 282] on input "https://www.restyle2050.com/collections/brand-oral-b" at bounding box center [62, 285] width 103 height 14
paste input "all-brands?utm_source=homepage&utm_medium=mainbar&utm_campaign=allbrands&usf_so…"
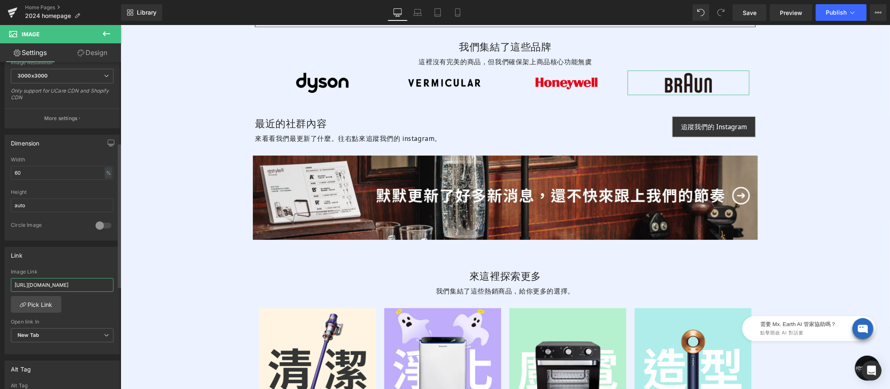
type input "https://www.restyle2050.com/collections/all-brands?utm_source=homepage&utm_medi…"
click at [72, 270] on div "Image Link" at bounding box center [62, 272] width 103 height 6
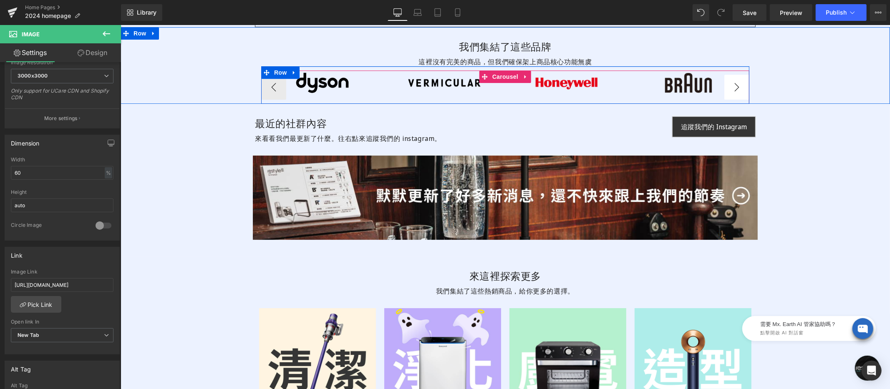
click at [732, 87] on button "›" at bounding box center [736, 86] width 25 height 25
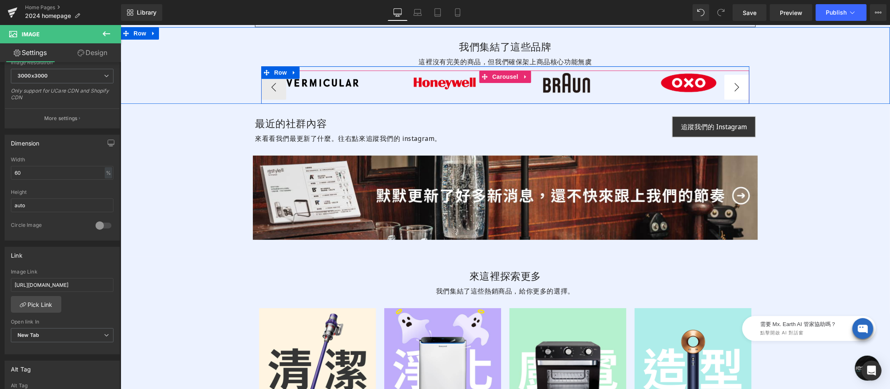
click at [732, 87] on button "›" at bounding box center [736, 86] width 25 height 25
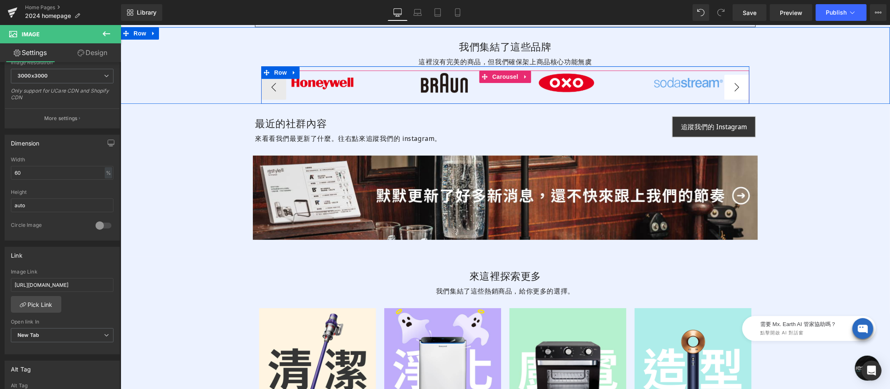
click at [732, 87] on button "›" at bounding box center [736, 86] width 25 height 25
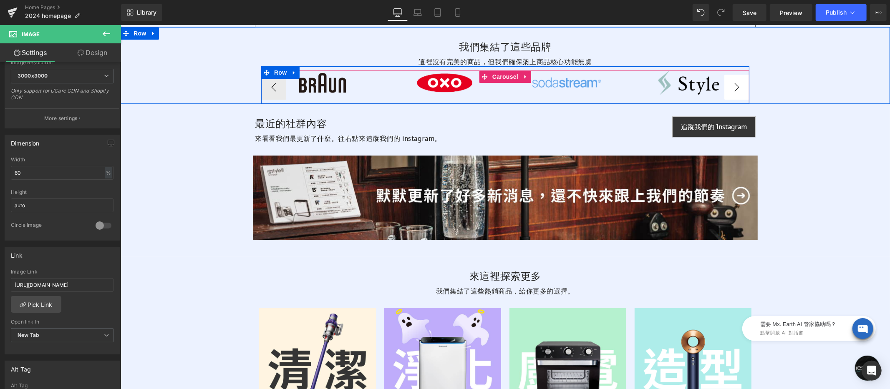
click at [732, 87] on button "›" at bounding box center [736, 86] width 25 height 25
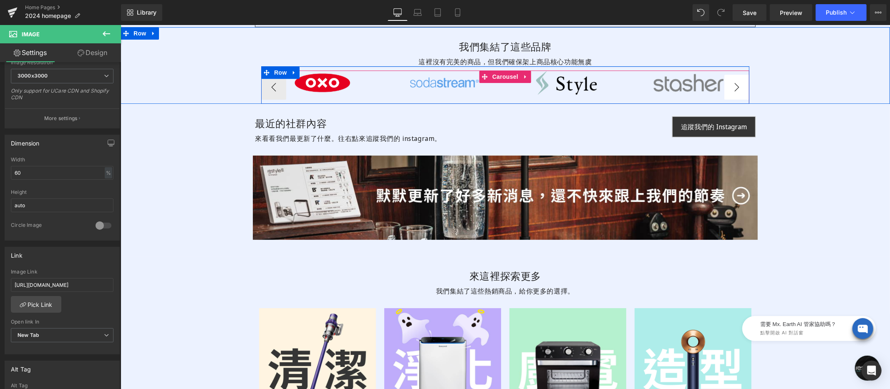
click at [732, 87] on button "›" at bounding box center [736, 86] width 25 height 25
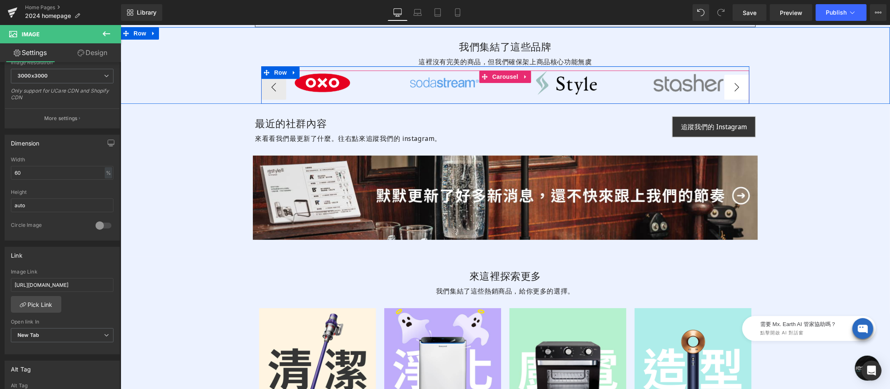
click at [732, 87] on button "›" at bounding box center [736, 86] width 25 height 25
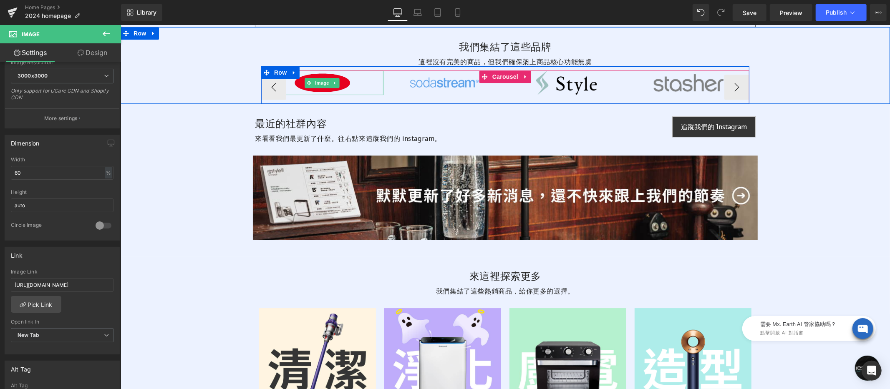
click at [359, 90] on img at bounding box center [322, 82] width 73 height 25
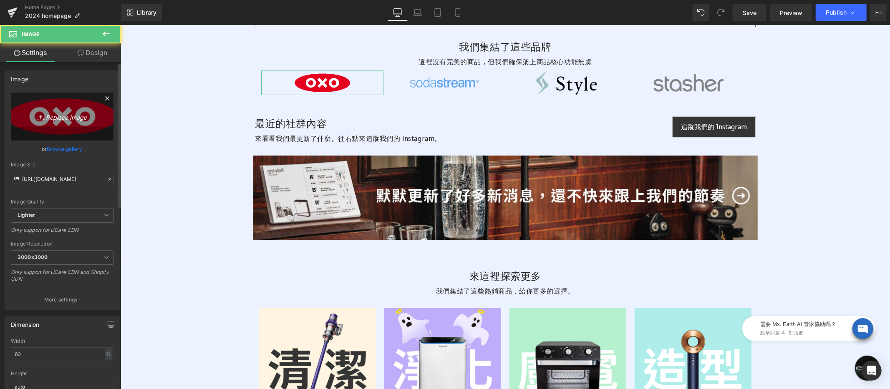
click at [42, 112] on icon "Replace Image" at bounding box center [62, 116] width 67 height 10
type input "C:\fakepath\Style-300x100-black.png"
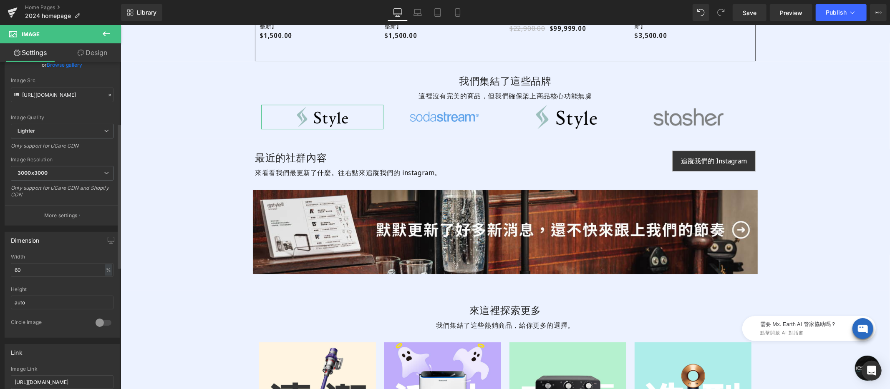
scroll to position [138, 0]
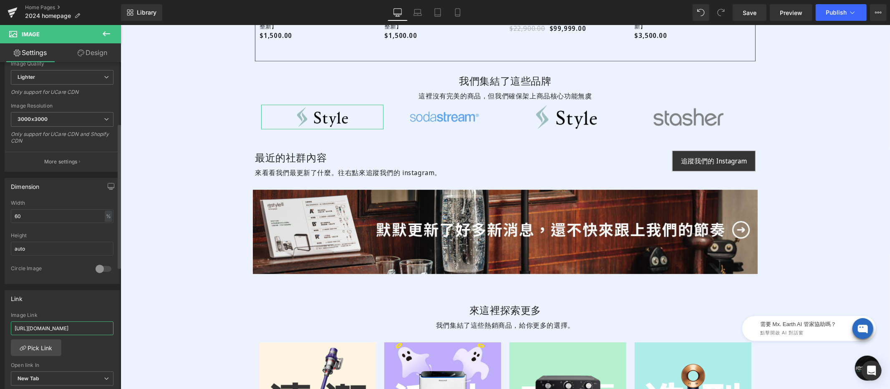
click at [88, 326] on input "https://www.restyle2050.com/collections/brand-oxo" at bounding box center [62, 329] width 103 height 14
paste input "all-brands?utm_source=homepage&utm_medium=mainbar&utm_campaign=allbrands&usf_so…"
type input "https://www.restyle2050.com/collections/all-brands?utm_source=homepage&utm_medi…"
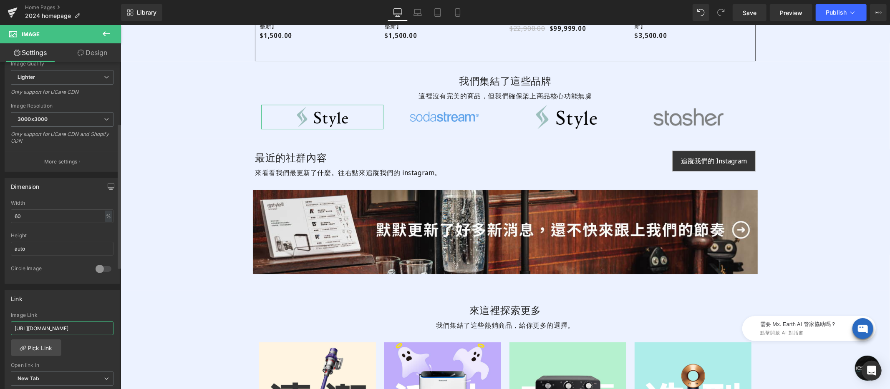
scroll to position [0, 260]
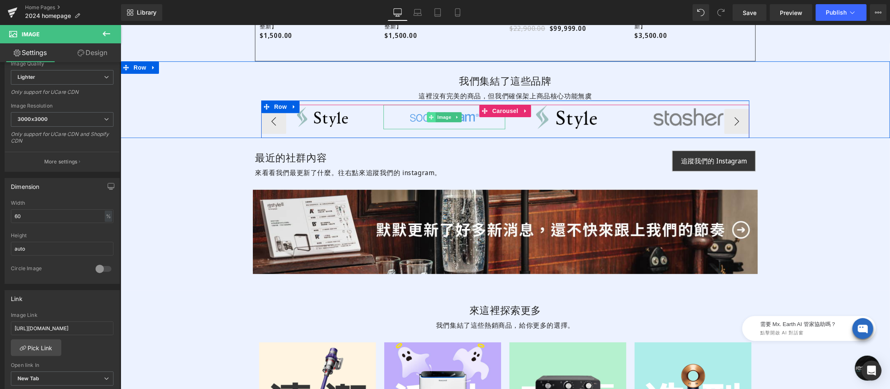
click at [429, 115] on icon at bounding box center [431, 116] width 5 height 5
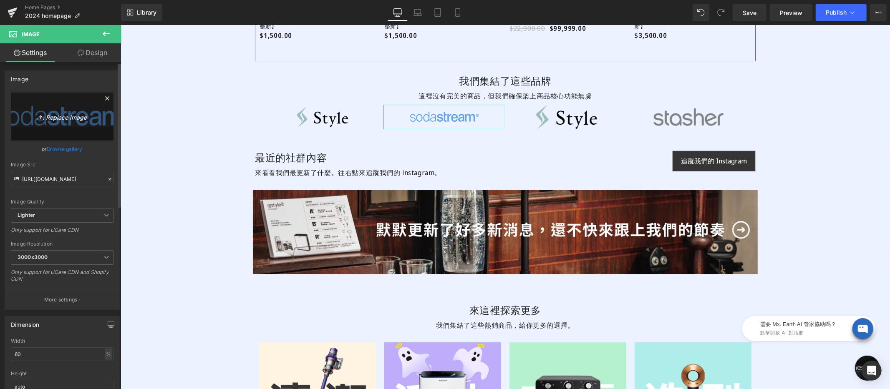
click at [38, 117] on icon at bounding box center [42, 118] width 8 height 8
type input "C:\fakepath\crashbaggage-300x100.png"
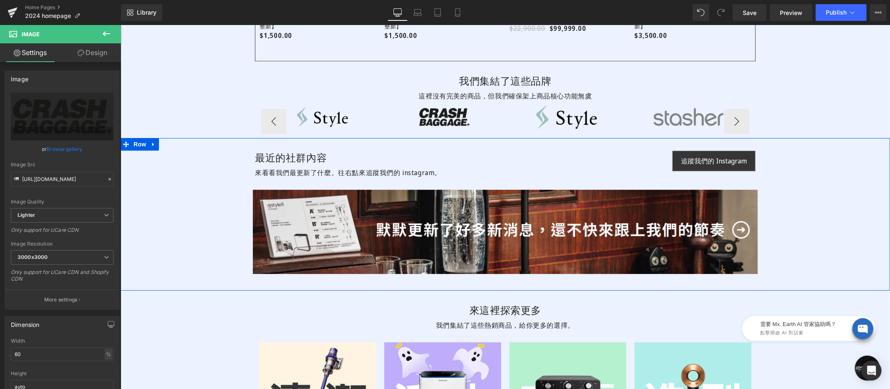
scroll to position [2077, 0]
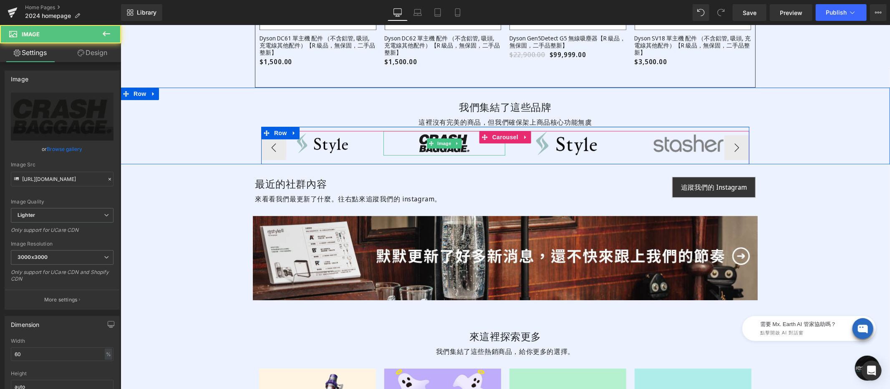
click at [429, 136] on img at bounding box center [443, 143] width 73 height 25
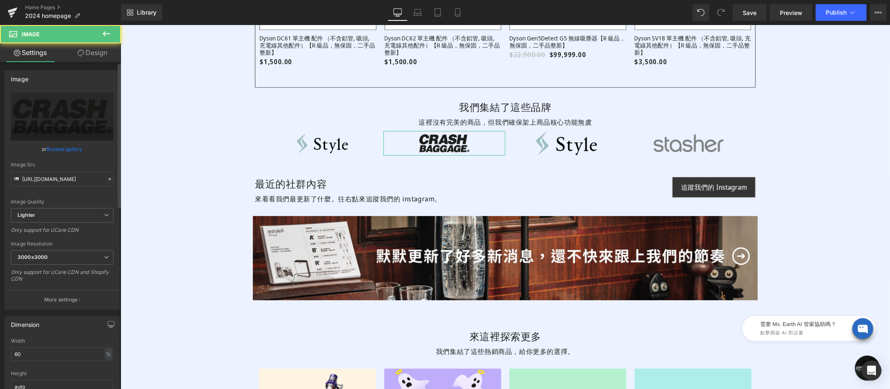
scroll to position [114, 0]
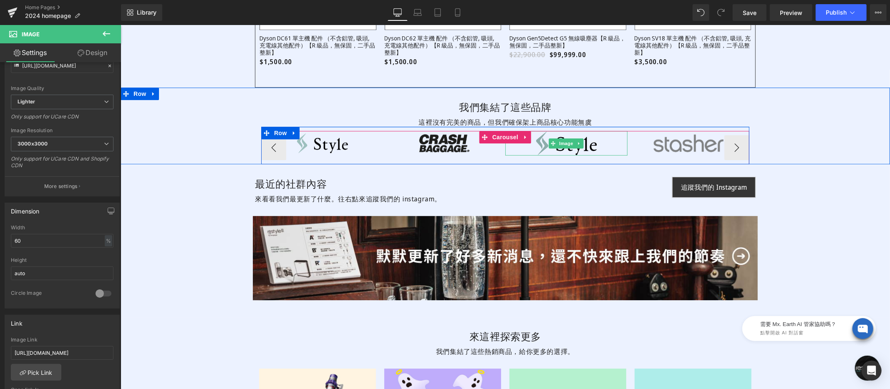
click at [593, 140] on img at bounding box center [566, 143] width 73 height 25
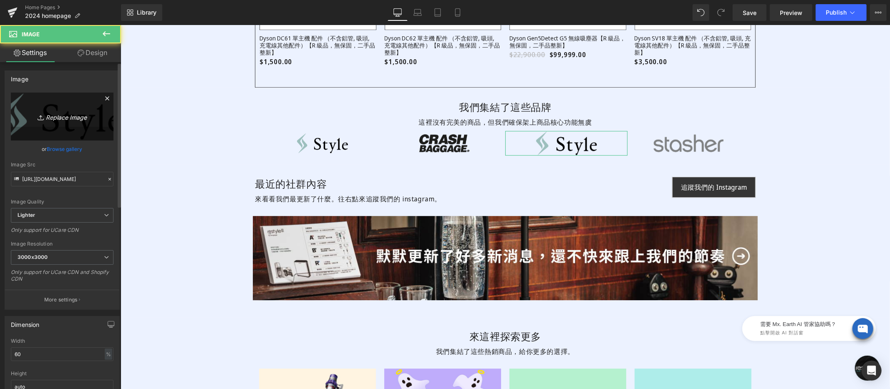
click at [62, 113] on icon "Replace Image" at bounding box center [62, 116] width 67 height 10
type input "C:\fakepath\sodastream-400x100-blue.png"
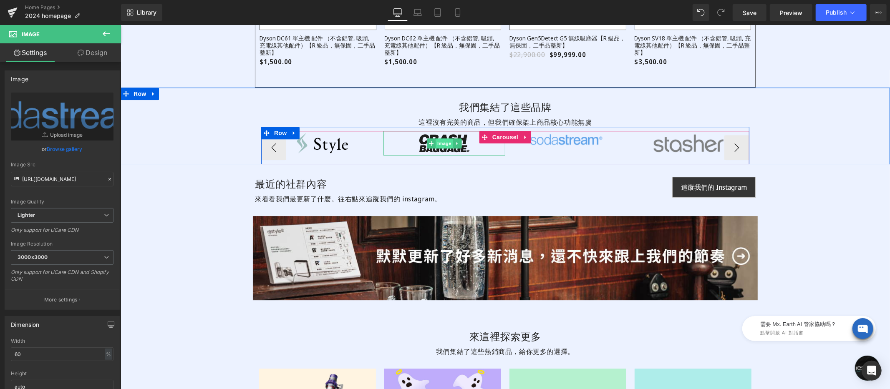
click at [432, 147] on div "Image" at bounding box center [444, 143] width 122 height 25
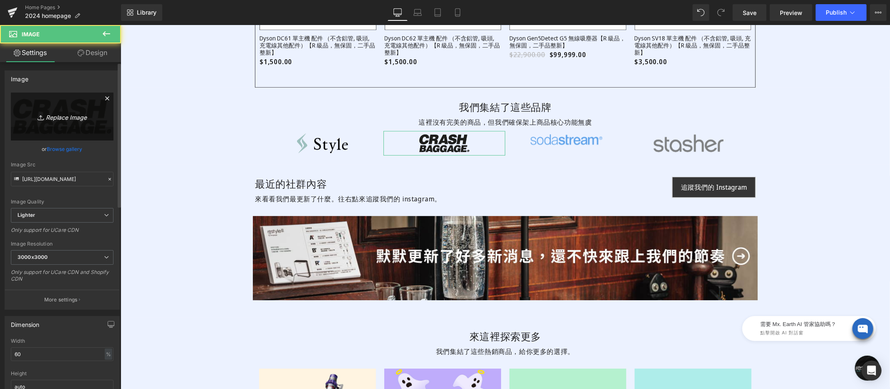
click at [75, 119] on icon "Replace Image" at bounding box center [62, 116] width 67 height 10
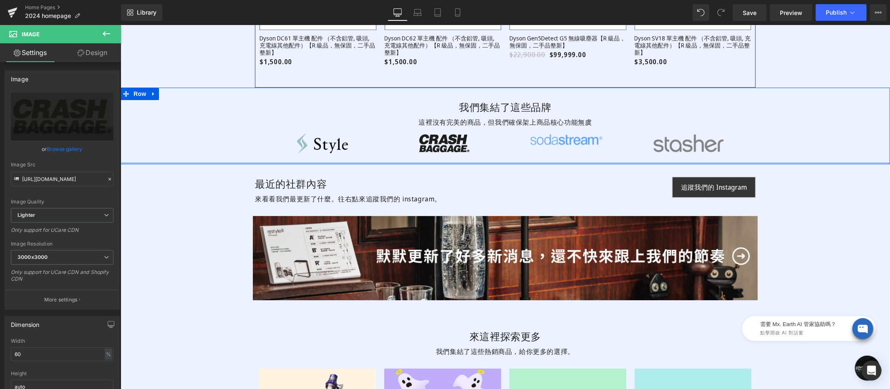
scroll to position [2059, 0]
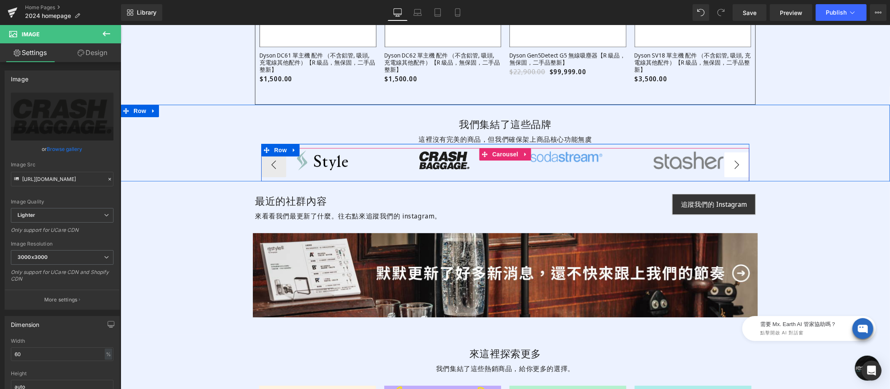
click at [735, 167] on button "›" at bounding box center [736, 164] width 25 height 25
click at [279, 169] on button "‹" at bounding box center [273, 164] width 25 height 25
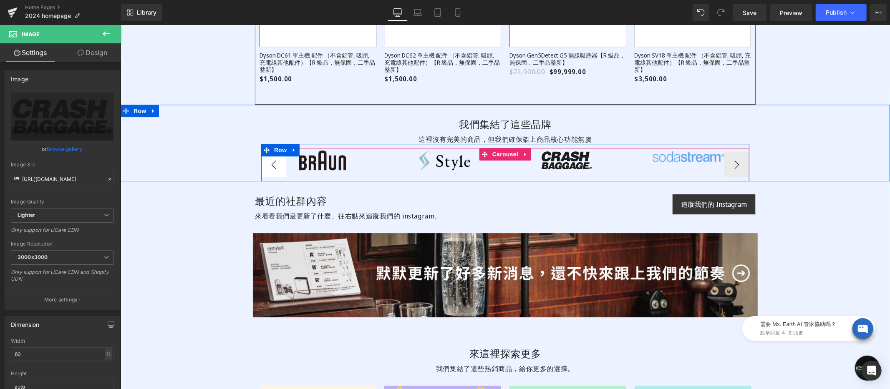
click at [279, 169] on button "‹" at bounding box center [273, 164] width 25 height 25
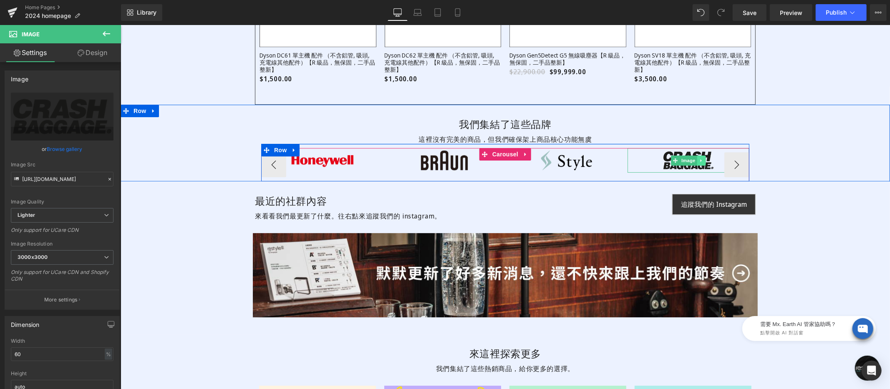
click at [671, 162] on ul "Image" at bounding box center [688, 160] width 35 height 10
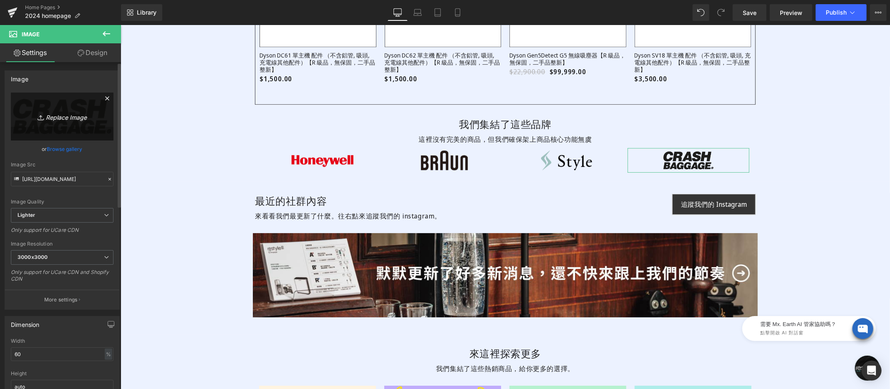
click at [63, 111] on icon "Replace Image" at bounding box center [62, 116] width 67 height 10
type input "C:\fakepath\sodastream-300x100-blue.png"
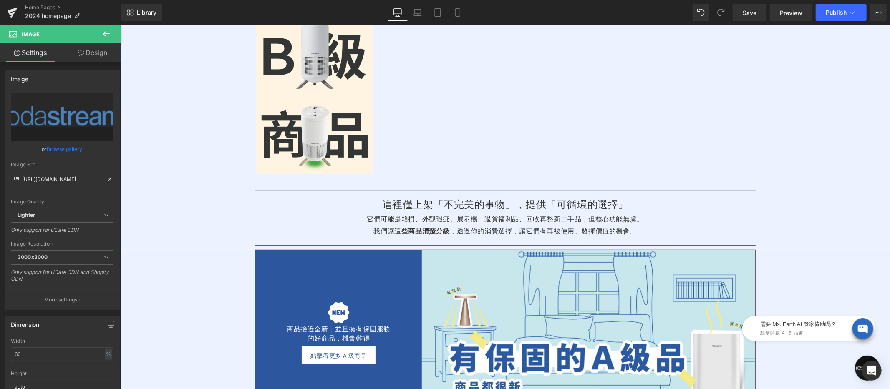
scroll to position [520, 0]
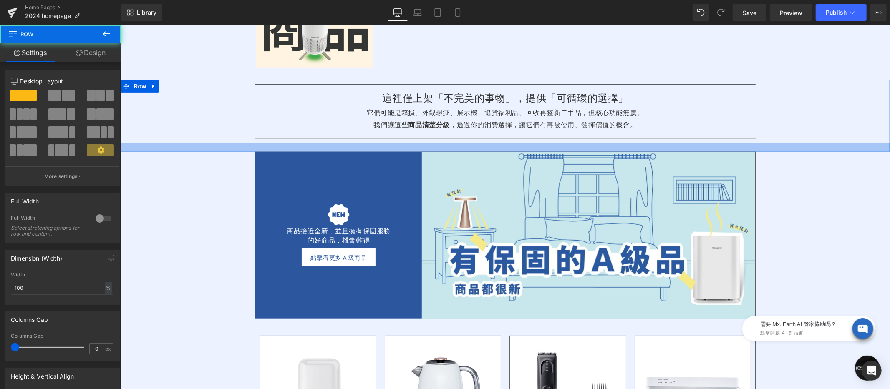
drag, startPoint x: 248, startPoint y: 142, endPoint x: 248, endPoint y: 149, distance: 7.9
click at [248, 149] on div at bounding box center [505, 147] width 770 height 8
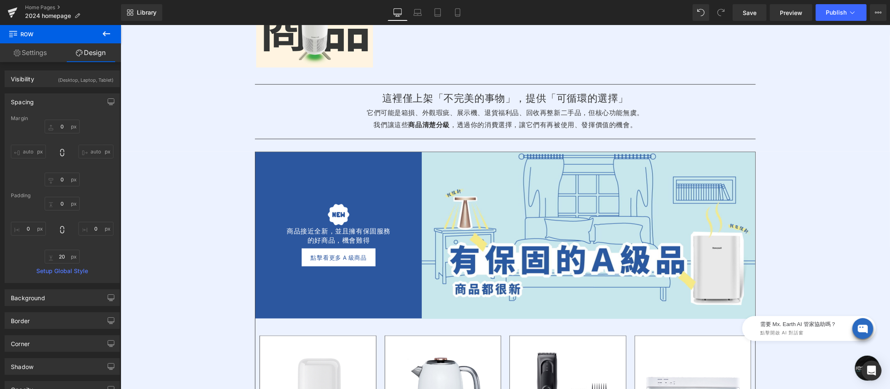
scroll to position [508, 0]
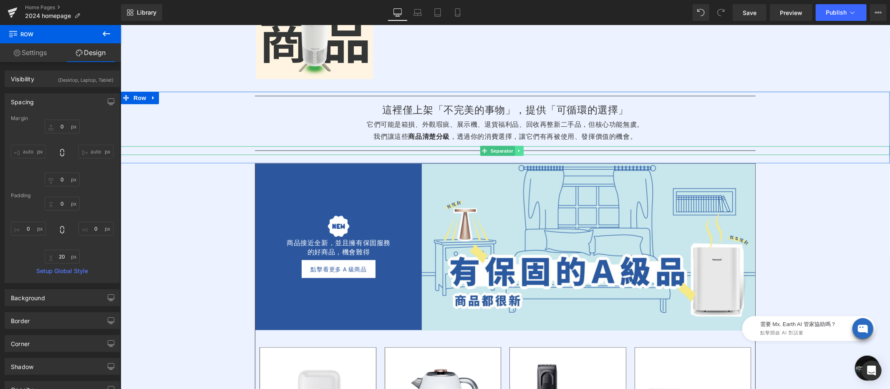
click at [521, 150] on icon at bounding box center [519, 150] width 5 height 5
click at [526, 152] on icon at bounding box center [523, 150] width 5 height 5
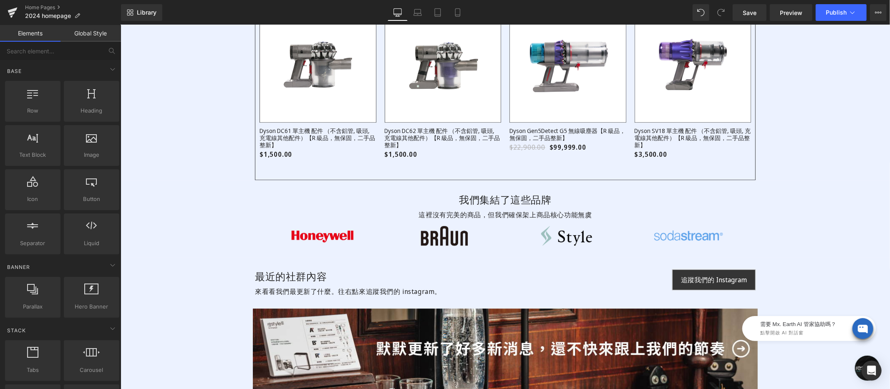
scroll to position [2029, 0]
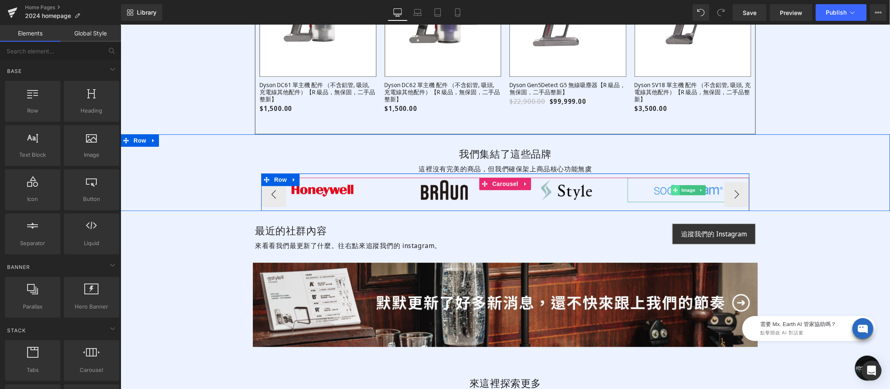
click at [673, 192] on icon at bounding box center [675, 189] width 5 height 5
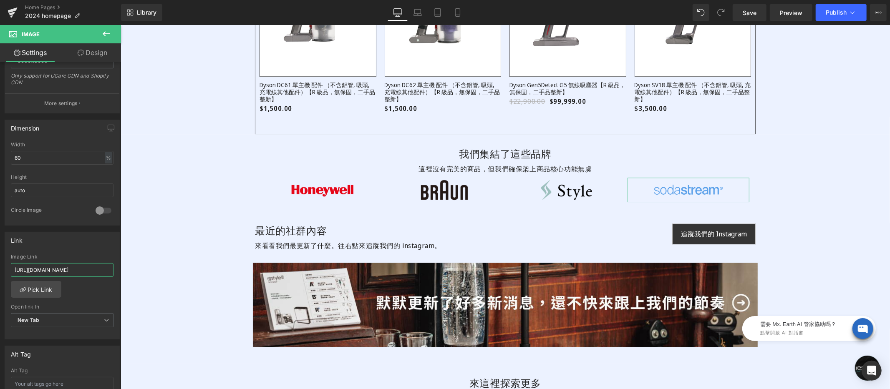
scroll to position [0, 52]
drag, startPoint x: 203, startPoint y: 296, endPoint x: 139, endPoint y: 270, distance: 69.3
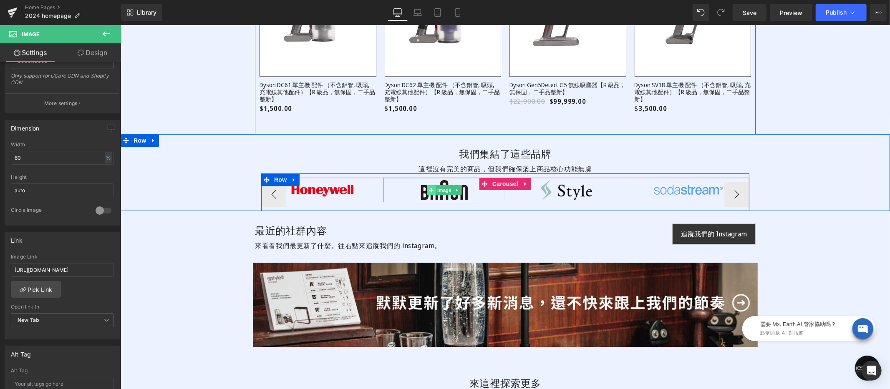
click at [427, 194] on span at bounding box center [431, 190] width 9 height 10
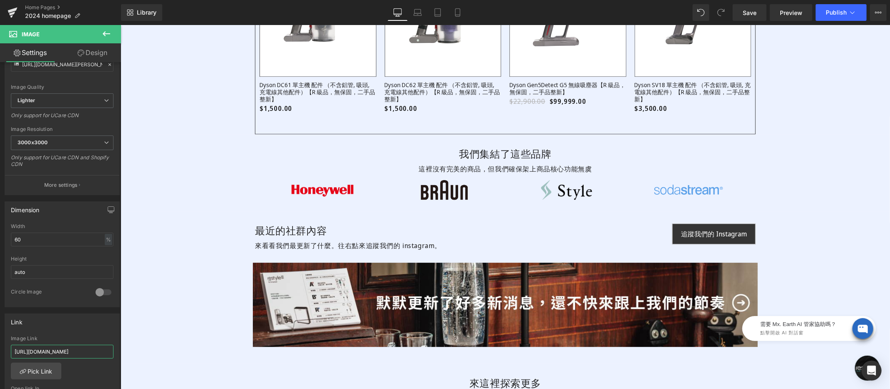
scroll to position [0, 260]
drag, startPoint x: 179, startPoint y: 376, endPoint x: 124, endPoint y: 352, distance: 59.6
click at [81, 350] on input "https://www.restyle2050.com/collections/all-brands?utm_source=homepage&utm_medi…" at bounding box center [62, 352] width 103 height 14
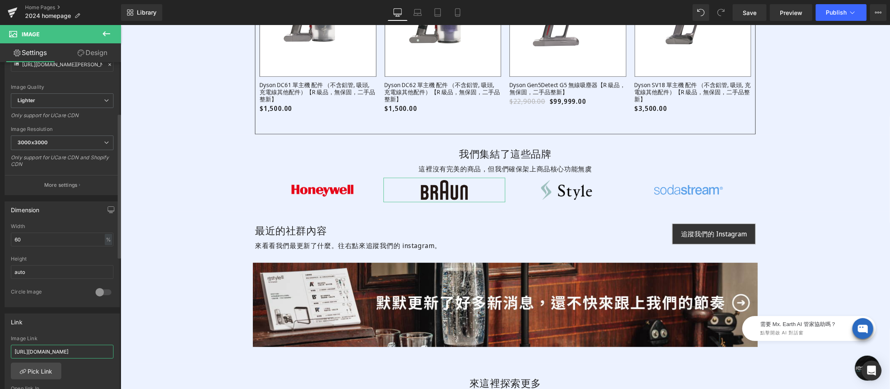
click at [81, 350] on input "https://www.restyle2050.com/collections/all-brands?utm_source=homepage&utm_medi…" at bounding box center [62, 352] width 103 height 14
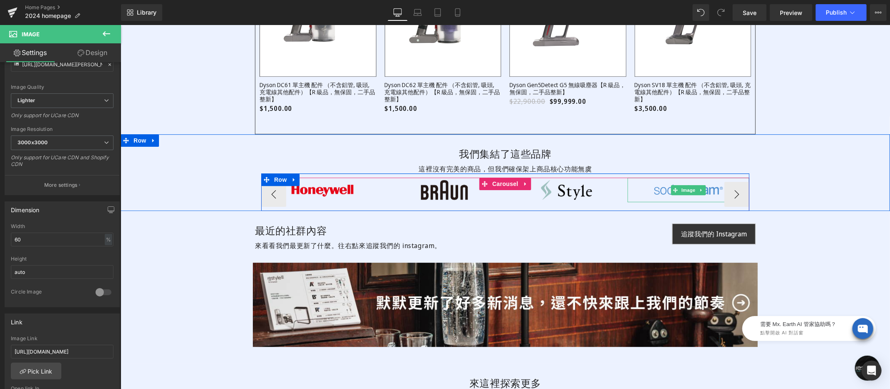
click at [665, 184] on img at bounding box center [688, 189] width 73 height 25
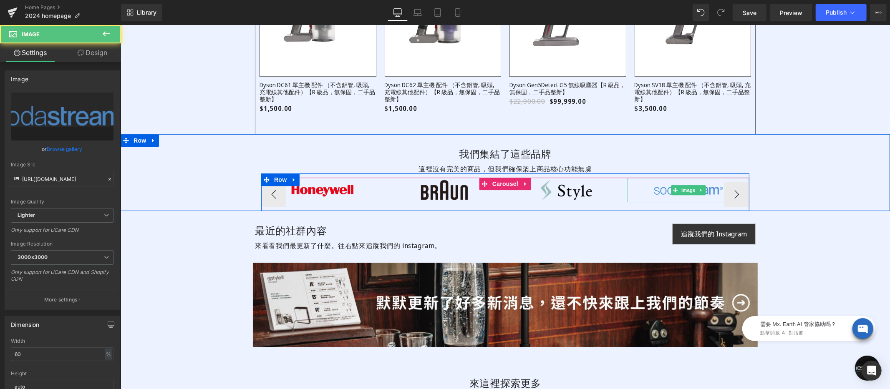
click at [657, 191] on img at bounding box center [688, 189] width 73 height 25
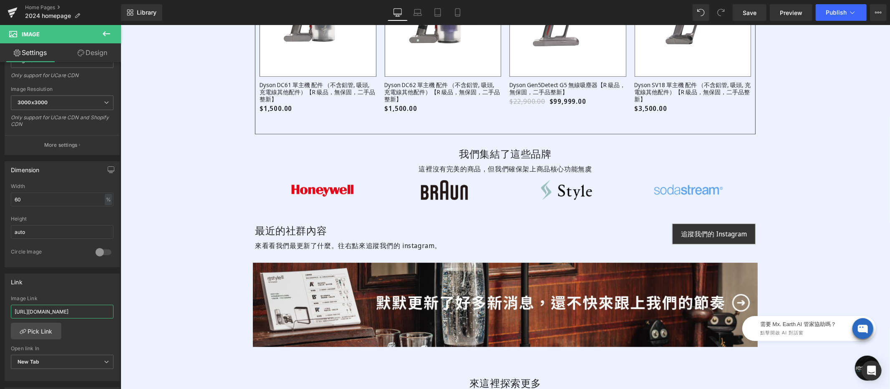
scroll to position [0, 52]
drag, startPoint x: 200, startPoint y: 335, endPoint x: 152, endPoint y: 309, distance: 55.1
click at [89, 309] on input "https://www.restyle2050.com/collections/brand-sodastream" at bounding box center [62, 312] width 103 height 14
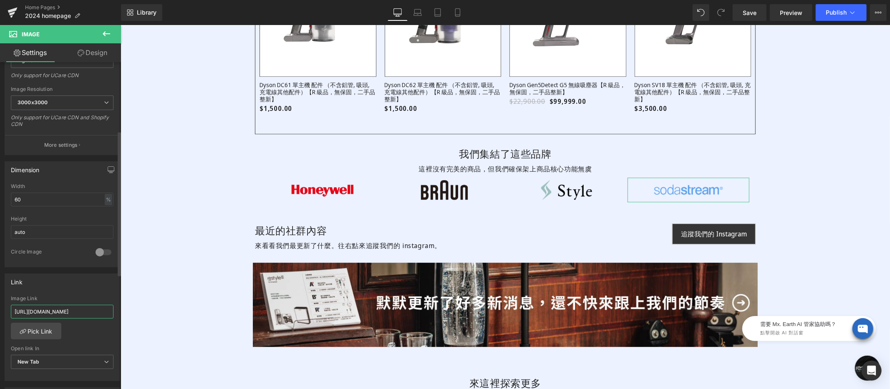
scroll to position [0, 260]
type input "https://www.restyle2050.com/collections/all-brands?utm_source=homepage&utm_medi…"
click at [90, 295] on div "Link https://www.restyle2050.com/collections/brand-sodastream Image Link https:…" at bounding box center [62, 328] width 115 height 108
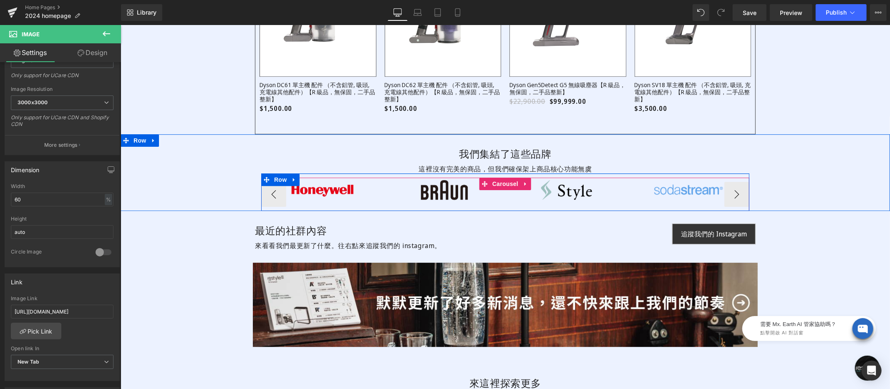
click at [556, 190] on div "Image" at bounding box center [566, 189] width 122 height 25
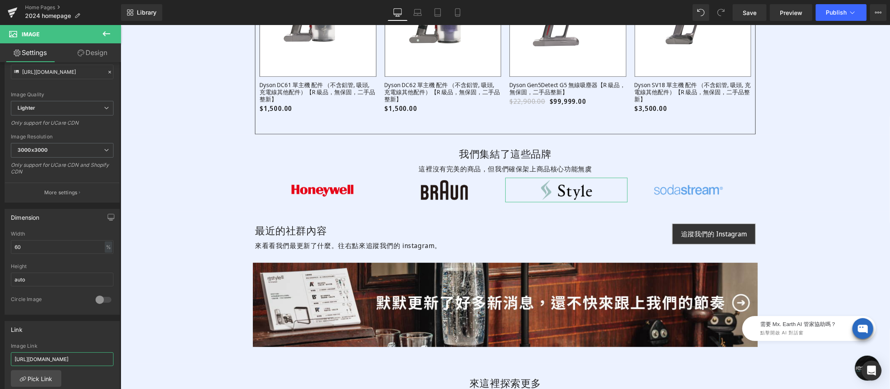
scroll to position [0, 260]
drag, startPoint x: 192, startPoint y: 385, endPoint x: 141, endPoint y: 354, distance: 59.4
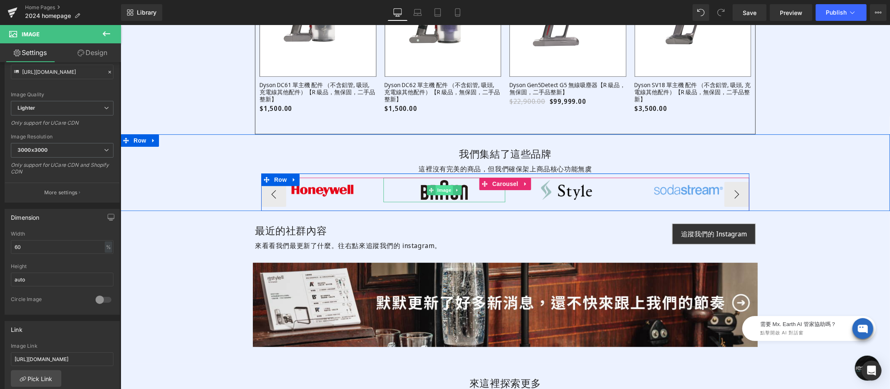
click at [439, 193] on div "Image" at bounding box center [444, 189] width 122 height 25
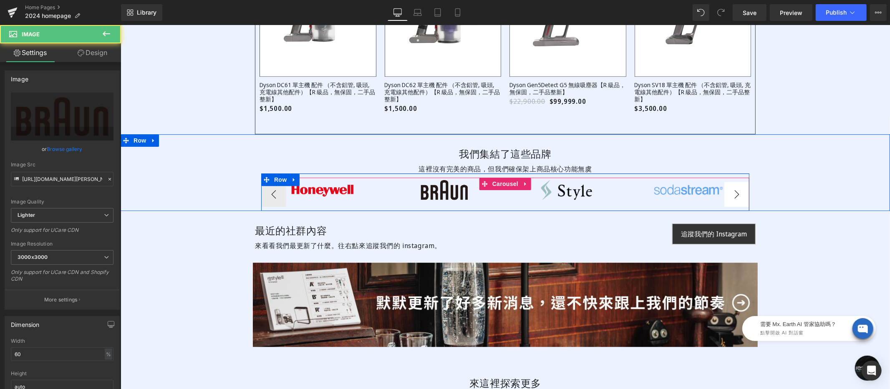
click at [731, 190] on button "›" at bounding box center [736, 194] width 25 height 25
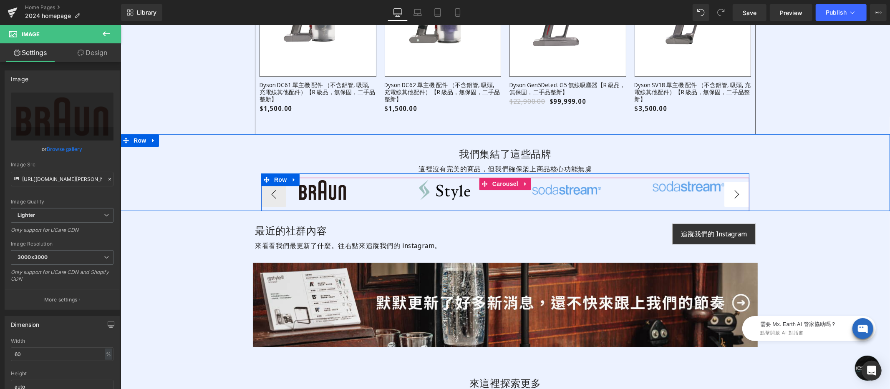
click at [731, 190] on button "›" at bounding box center [736, 194] width 25 height 25
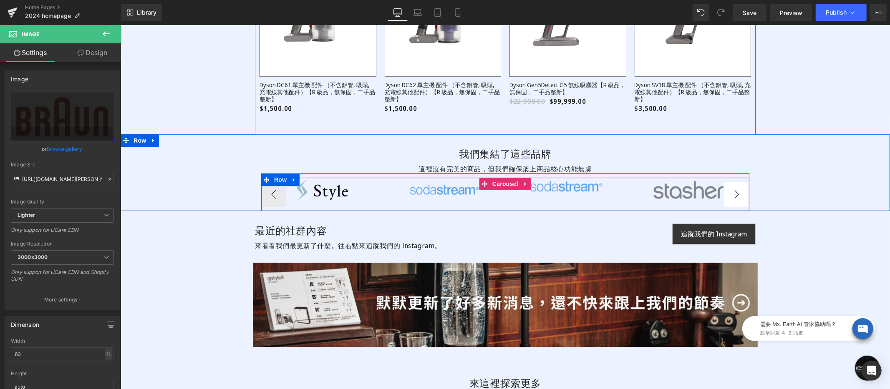
click at [731, 190] on button "›" at bounding box center [736, 194] width 25 height 25
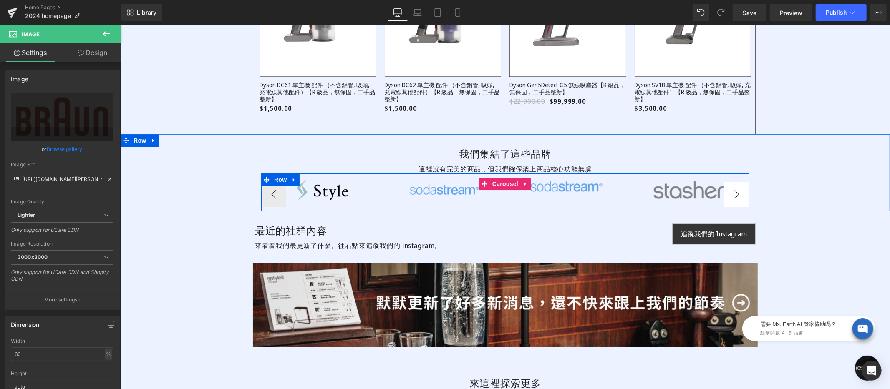
click at [731, 190] on button "›" at bounding box center [736, 194] width 25 height 25
click at [627, 187] on div "Image" at bounding box center [566, 186] width 122 height 18
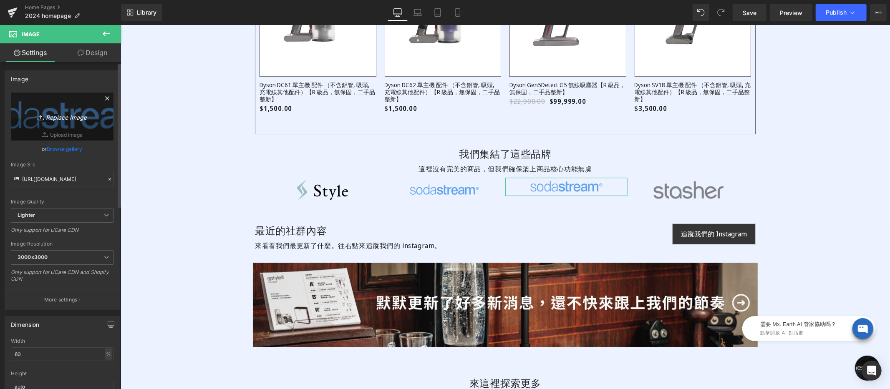
click at [75, 114] on icon "Replace Image" at bounding box center [62, 116] width 67 height 10
type input "C:\fakepath\panasonic-300x100-black.png"
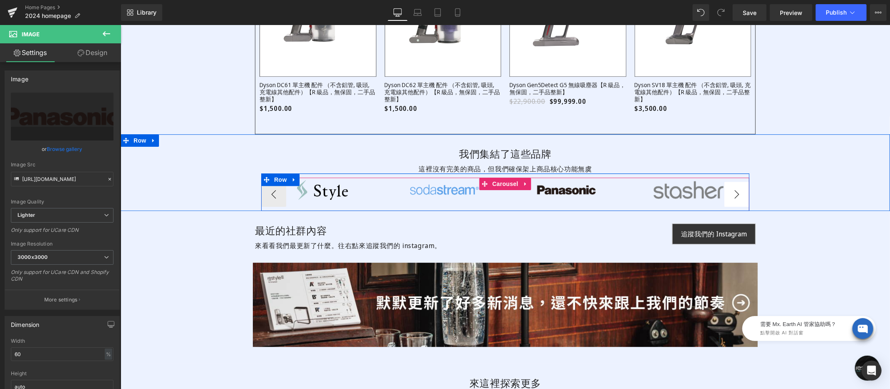
click at [736, 194] on button "›" at bounding box center [736, 194] width 25 height 25
click at [732, 194] on button "›" at bounding box center [736, 194] width 25 height 25
click at [685, 195] on div "Image" at bounding box center [688, 189] width 122 height 25
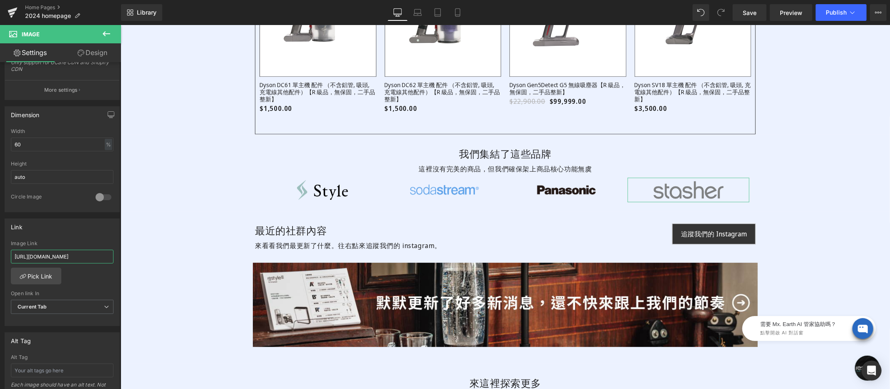
scroll to position [0, 42]
drag, startPoint x: 200, startPoint y: 280, endPoint x: 228, endPoint y: 282, distance: 28.5
click at [77, 256] on input "https://www.restyle2050.com/collections/brand-stasher" at bounding box center [62, 257] width 103 height 14
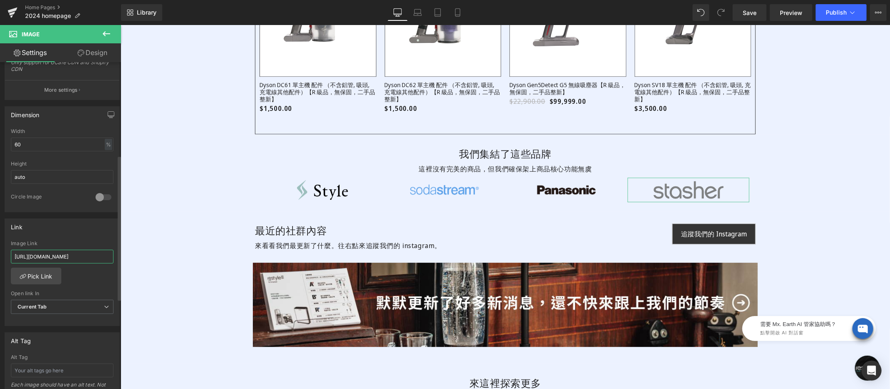
paste input "all-brands?utm_source=homepage&utm_medium=mainbar&utm_campaign=allbrands&usf_so…"
type input "https://www.restyle2050.com/collections/all-brands?utm_source=homepage&utm_medi…"
click at [86, 235] on div "Link https://www.restyle2050.com/collections/brand-stasher Image Link https://w…" at bounding box center [62, 273] width 115 height 108
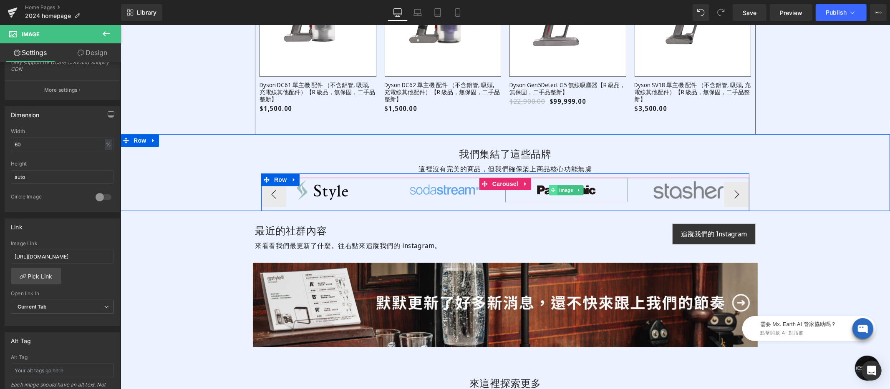
click at [549, 195] on span at bounding box center [553, 190] width 9 height 10
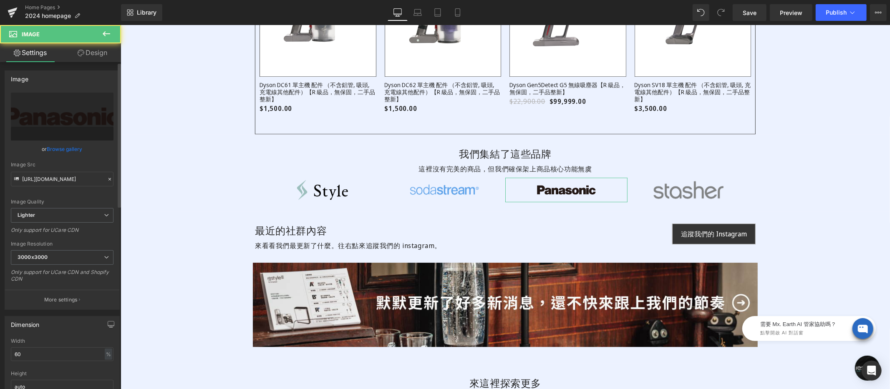
scroll to position [119, 0]
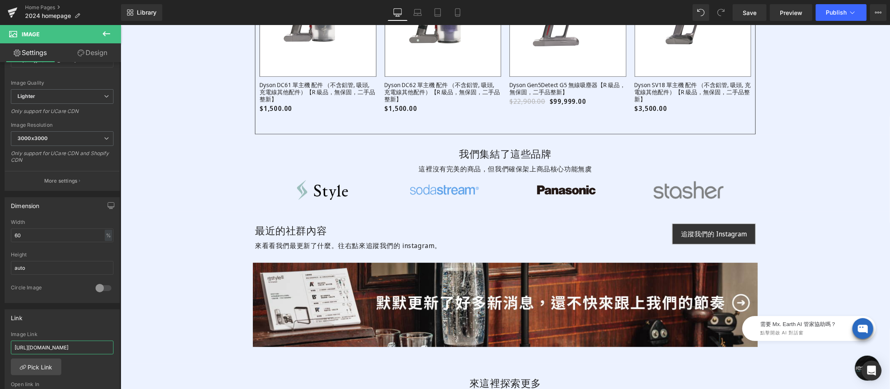
drag, startPoint x: 203, startPoint y: 368, endPoint x: 126, endPoint y: 342, distance: 81.0
drag, startPoint x: 213, startPoint y: 368, endPoint x: 133, endPoint y: 345, distance: 83.8
drag, startPoint x: 214, startPoint y: 371, endPoint x: 133, endPoint y: 345, distance: 85.3
drag, startPoint x: 201, startPoint y: 371, endPoint x: 131, endPoint y: 348, distance: 73.5
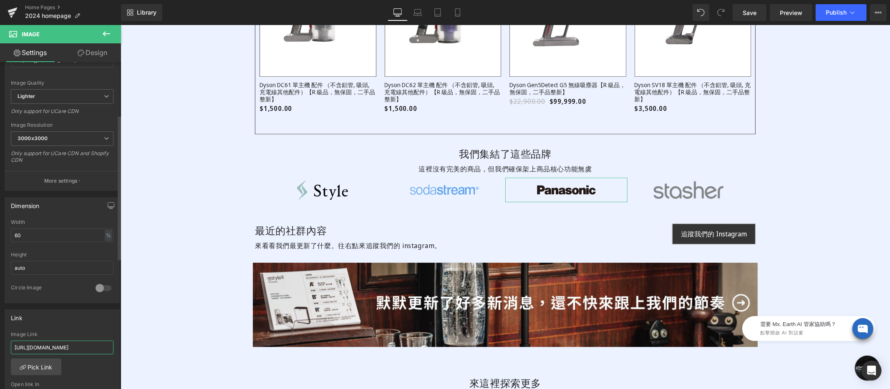
click at [79, 347] on input "https://www.restyle2050.com/collections/brand-style" at bounding box center [62, 348] width 103 height 14
paste input "all-brands?utm_source=homepage&utm_medium=mainbar&utm_campaign=allbrands&usf_so…"
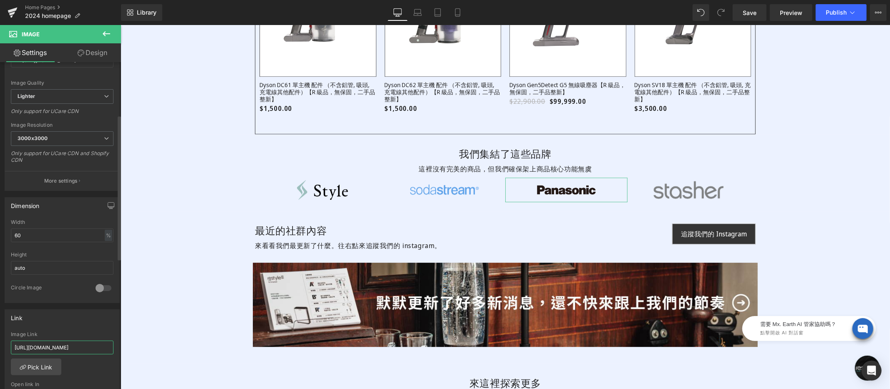
type input "https://www.restyle2050.com/collections/all-brands?utm_source=homepage&utm_medi…"
click at [83, 334] on div "Image Link" at bounding box center [62, 335] width 103 height 6
click at [750, 12] on span "Save" at bounding box center [750, 12] width 14 height 9
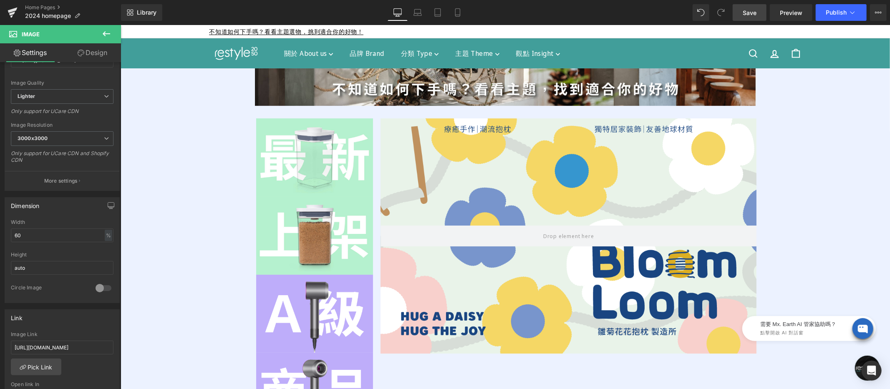
drag, startPoint x: 756, startPoint y: 12, endPoint x: 600, endPoint y: 178, distance: 228.0
click at [756, 12] on span "Save" at bounding box center [750, 12] width 14 height 9
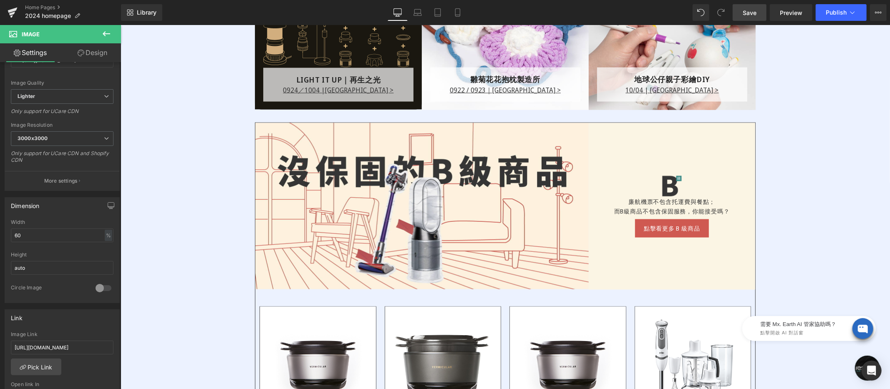
scroll to position [447, 0]
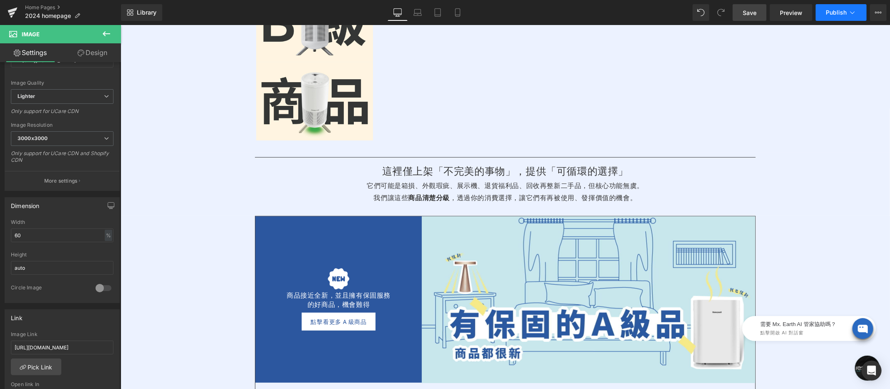
click at [801, 11] on span "Publish" at bounding box center [836, 12] width 21 height 7
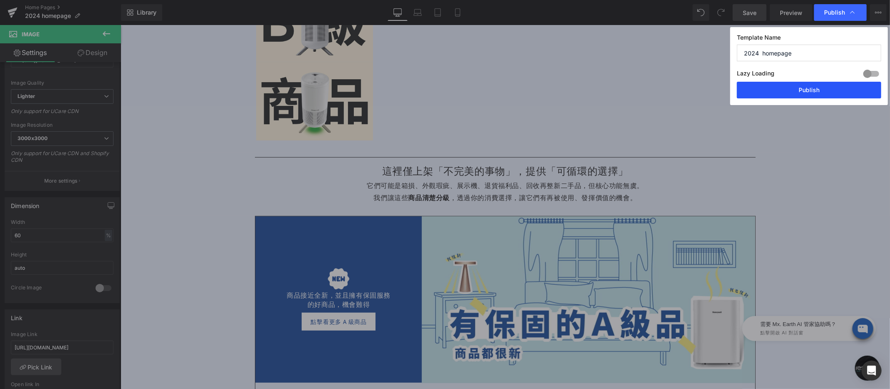
drag, startPoint x: 822, startPoint y: 92, endPoint x: 700, endPoint y: 65, distance: 125.8
click at [801, 92] on button "Publish" at bounding box center [809, 90] width 144 height 17
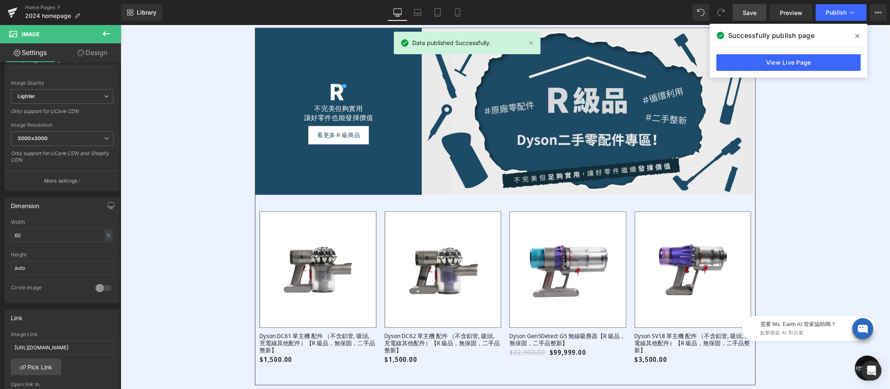
scroll to position [1796, 0]
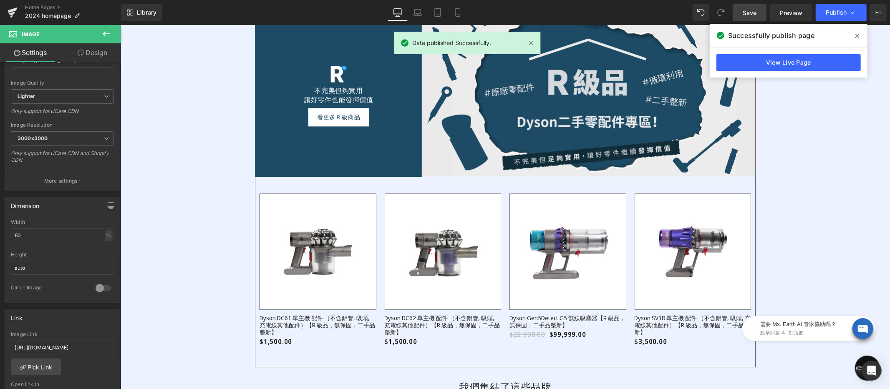
click at [801, 37] on icon at bounding box center [858, 36] width 4 height 7
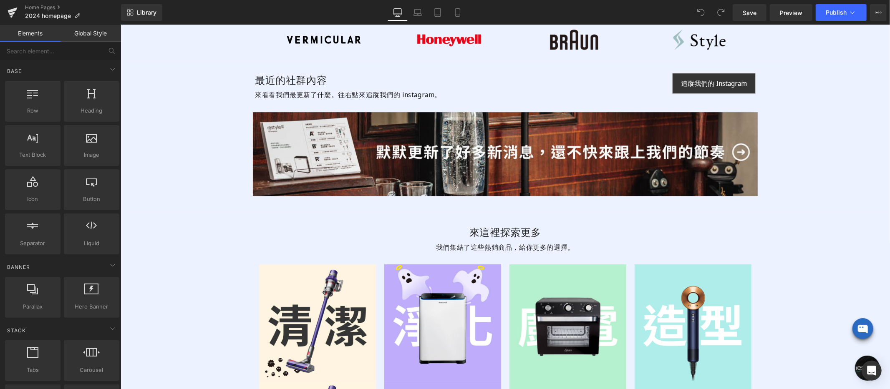
scroll to position [2068, 0]
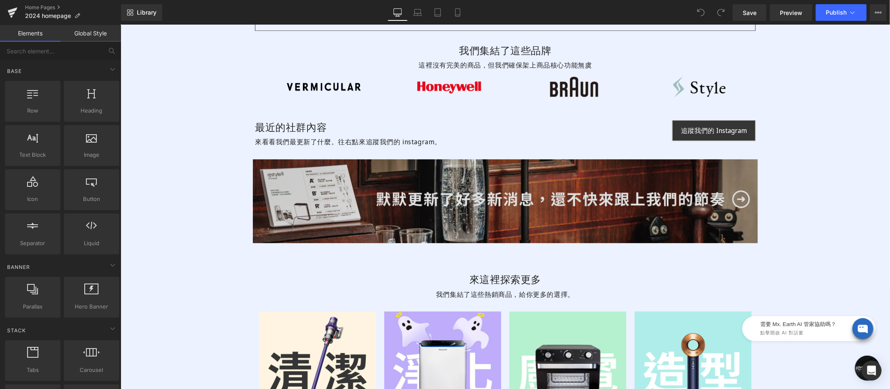
click at [483, 184] on img at bounding box center [505, 201] width 505 height 84
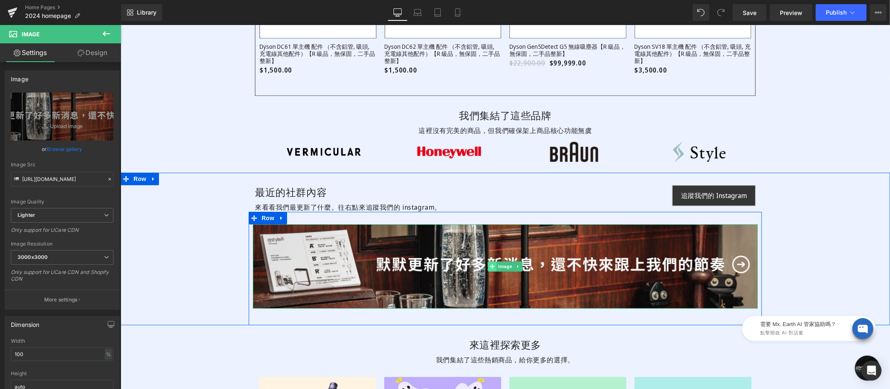
click at [488, 266] on span at bounding box center [492, 266] width 9 height 10
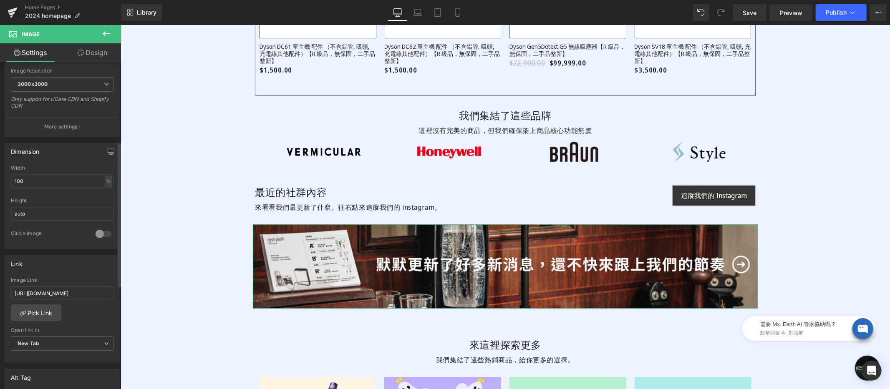
scroll to position [185, 0]
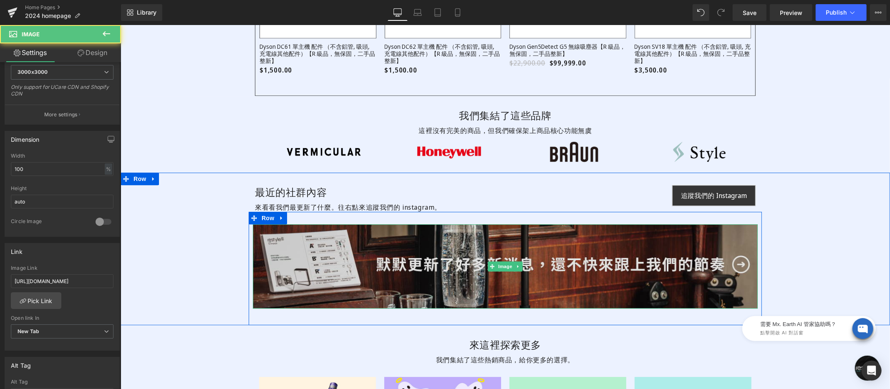
click at [387, 248] on img at bounding box center [505, 266] width 505 height 84
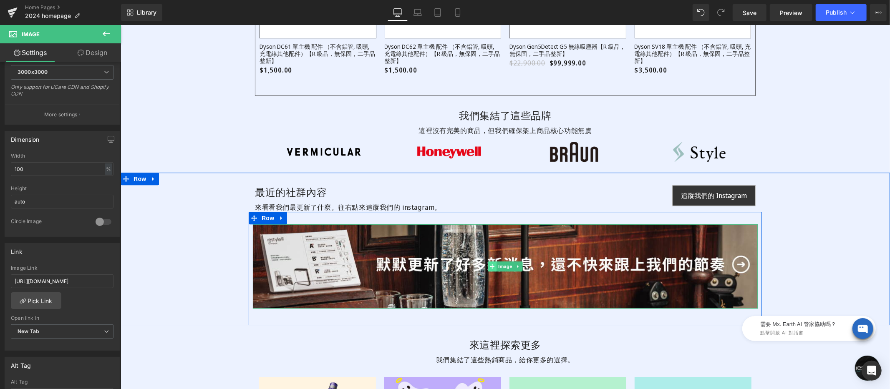
click at [490, 266] on icon at bounding box center [492, 266] width 5 height 5
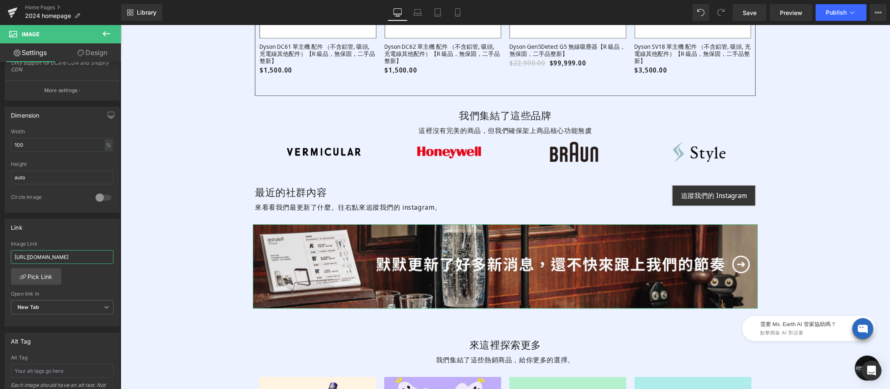
scroll to position [0, 6]
drag, startPoint x: 197, startPoint y: 283, endPoint x: 142, endPoint y: 260, distance: 60.6
click at [78, 273] on div "https://www.instagram.com/restyle2050/ Image Link https://www.instagram.com/res…" at bounding box center [62, 284] width 114 height 86
click at [44, 308] on span "New Tab" at bounding box center [62, 308] width 103 height 15
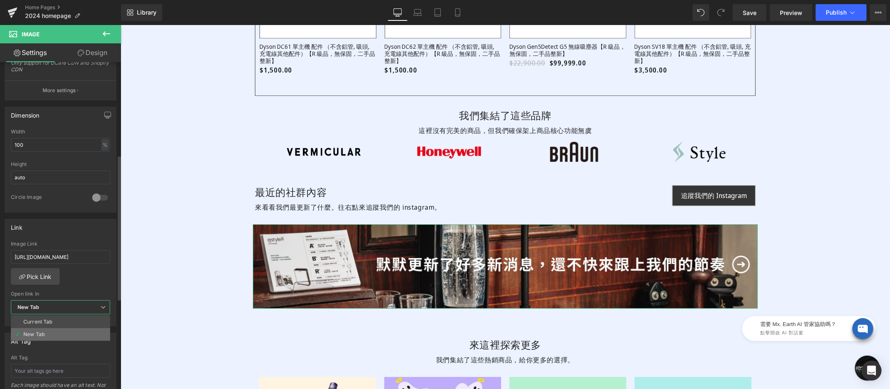
click at [34, 334] on div "New Tab" at bounding box center [33, 335] width 21 height 6
click at [74, 287] on div "https://www.instagram.com/restyle2050/ Image Link https://www.instagram.com/res…" at bounding box center [62, 284] width 114 height 86
click at [743, 17] on span "Save" at bounding box center [750, 12] width 14 height 9
click at [839, 14] on span "Publish" at bounding box center [836, 12] width 21 height 7
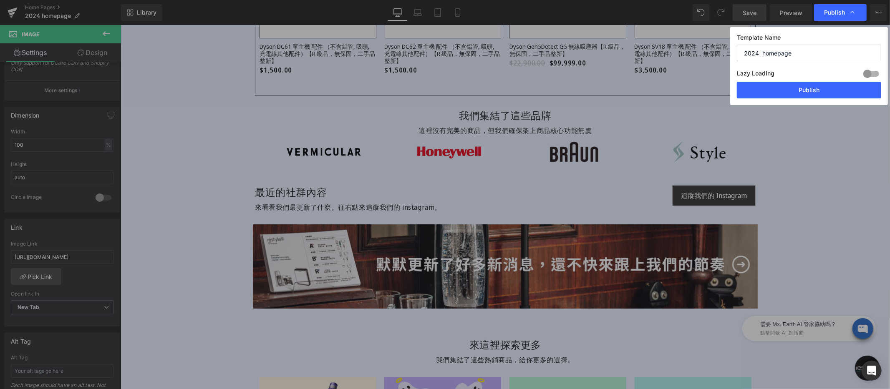
click at [814, 79] on div "Lazy Loading Build Upgrade plan to unlock" at bounding box center [809, 75] width 144 height 14
click at [813, 86] on button "Publish" at bounding box center [809, 90] width 144 height 17
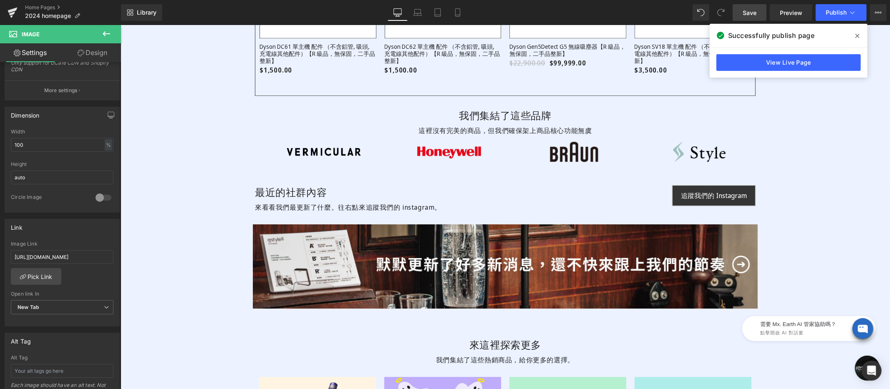
click at [858, 37] on icon at bounding box center [858, 36] width 4 height 7
